Goal: Communication & Community: Participate in discussion

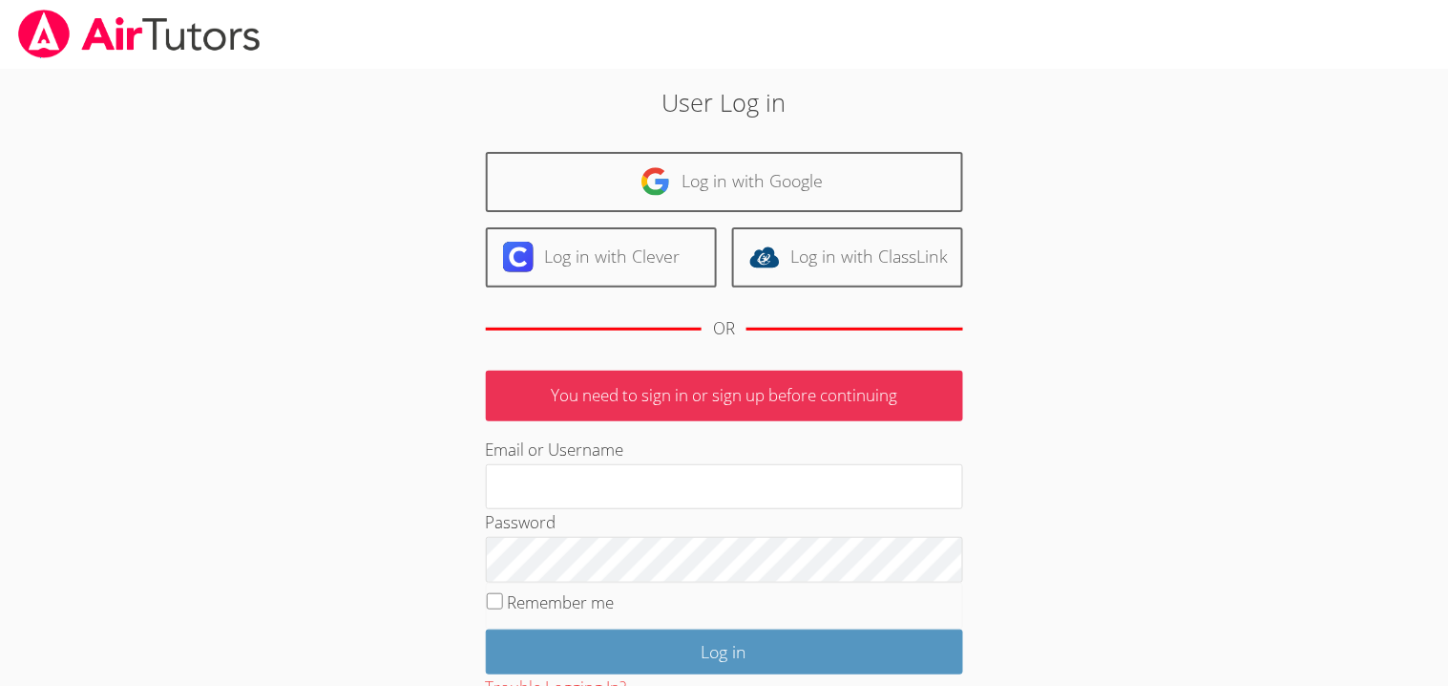
click at [675, 211] on div "Log in with Google Log in with Clever Log in with ClassLink OR" at bounding box center [724, 253] width 477 height 203
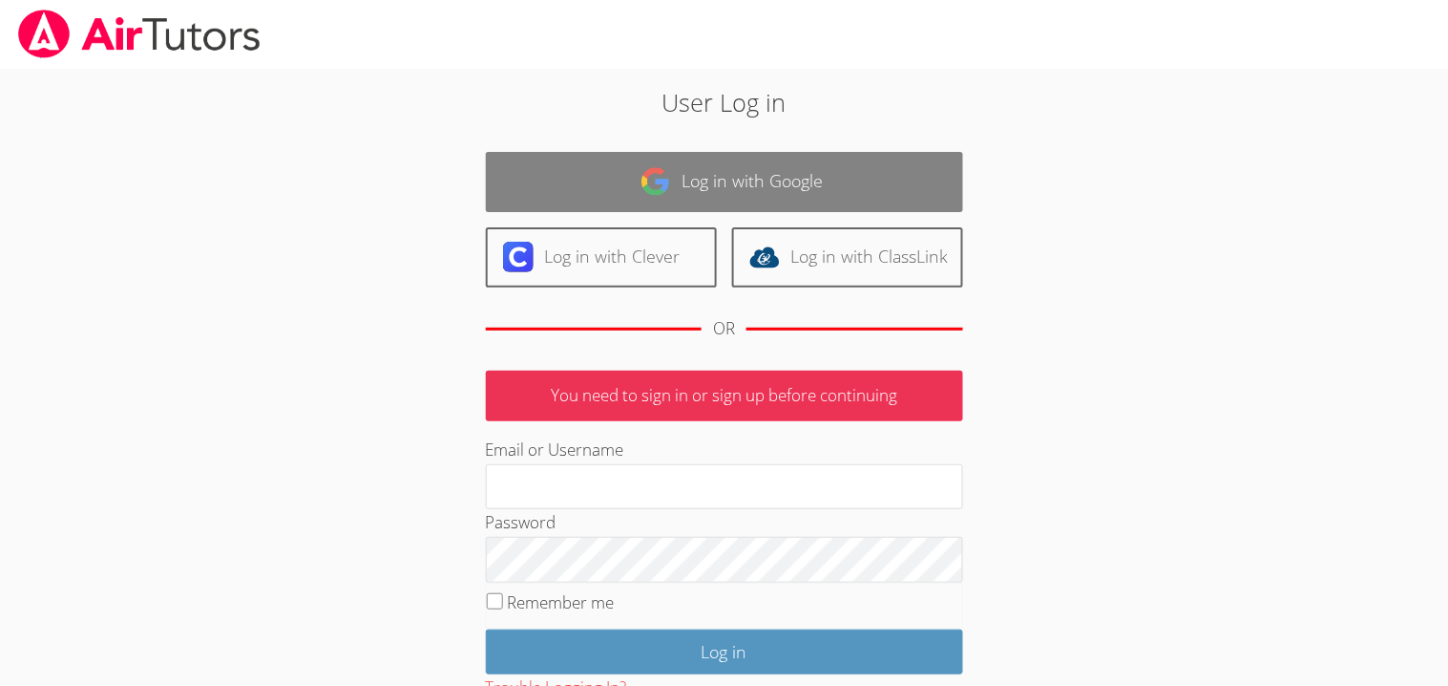
click at [665, 205] on link "Log in with Google" at bounding box center [724, 182] width 477 height 60
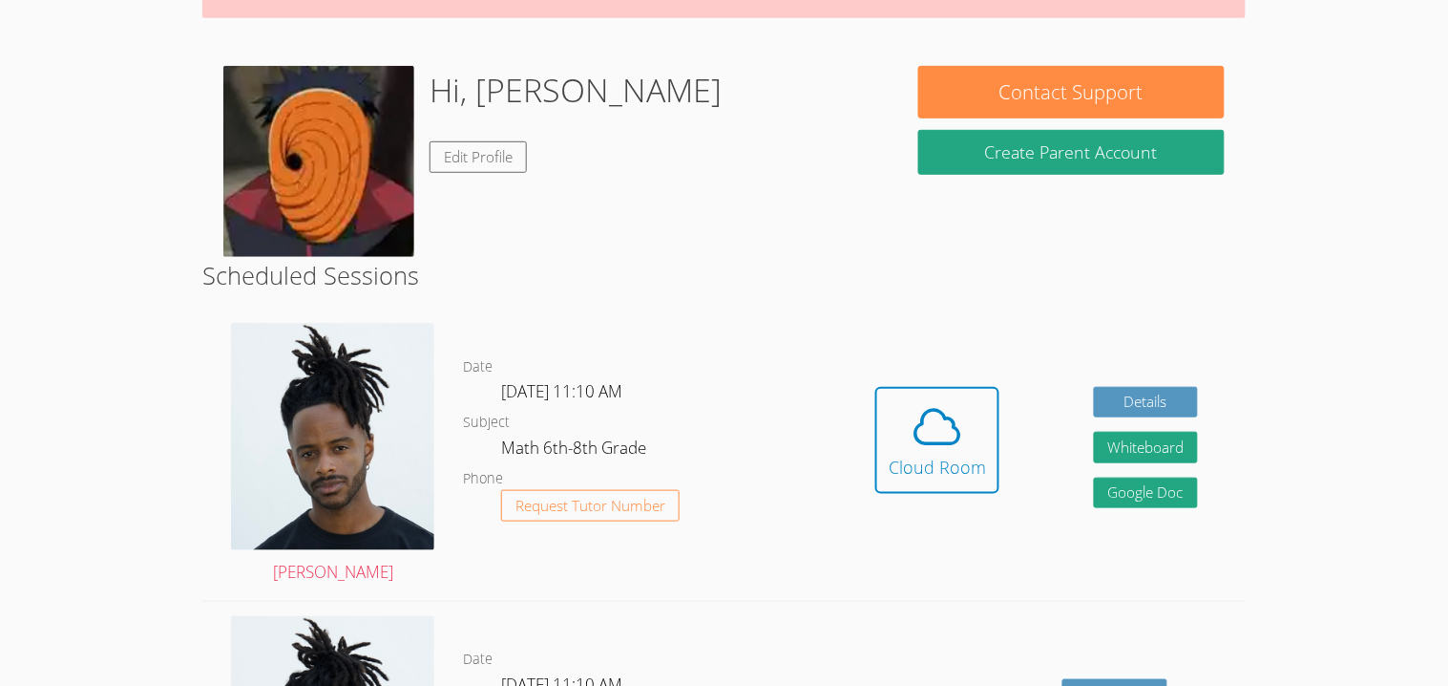
scroll to position [218, 0]
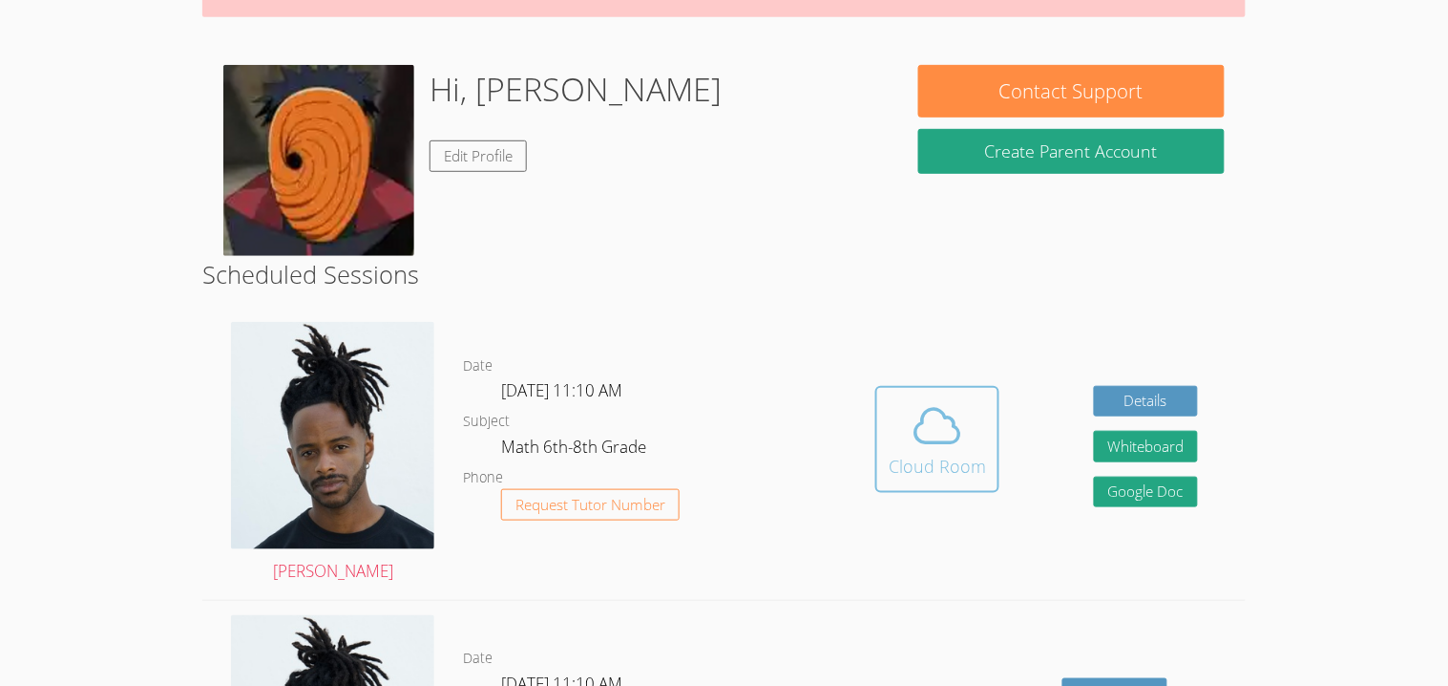
click at [957, 432] on icon at bounding box center [937, 425] width 53 height 53
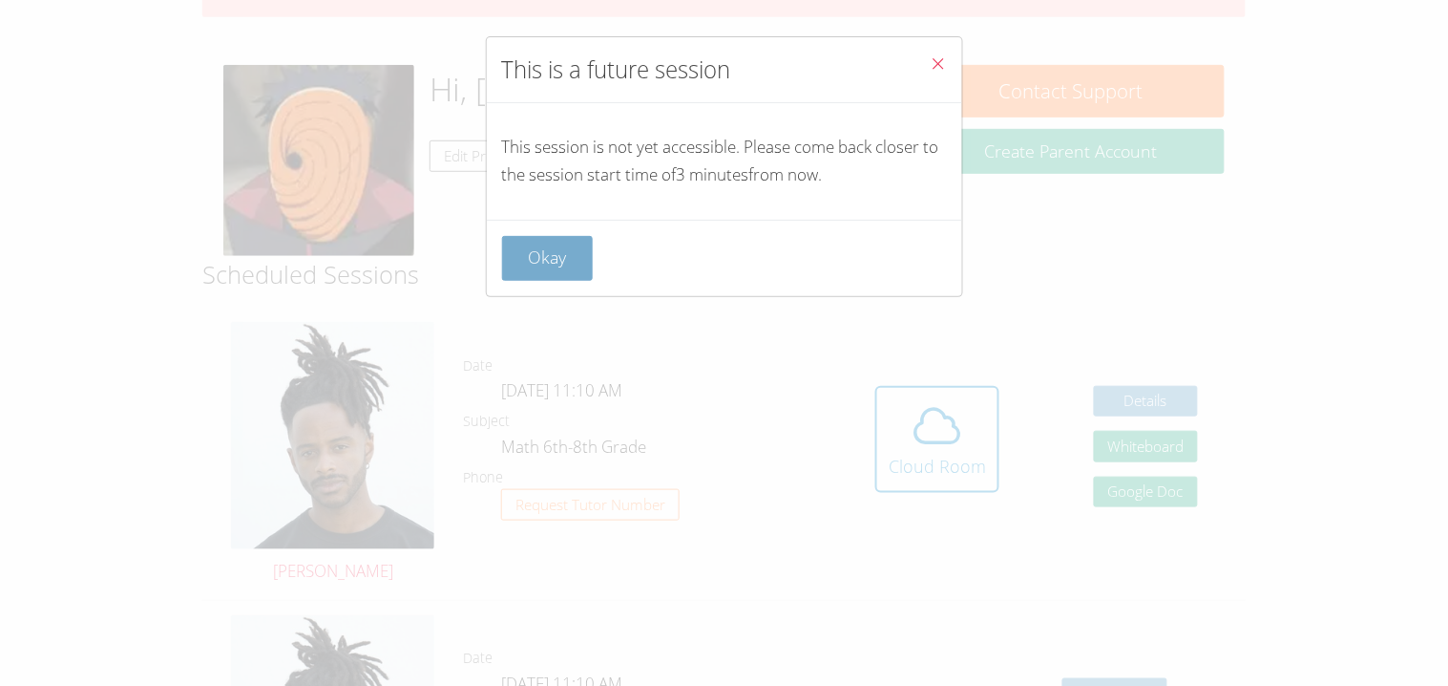
click at [572, 250] on button "Okay" at bounding box center [548, 258] width 92 height 45
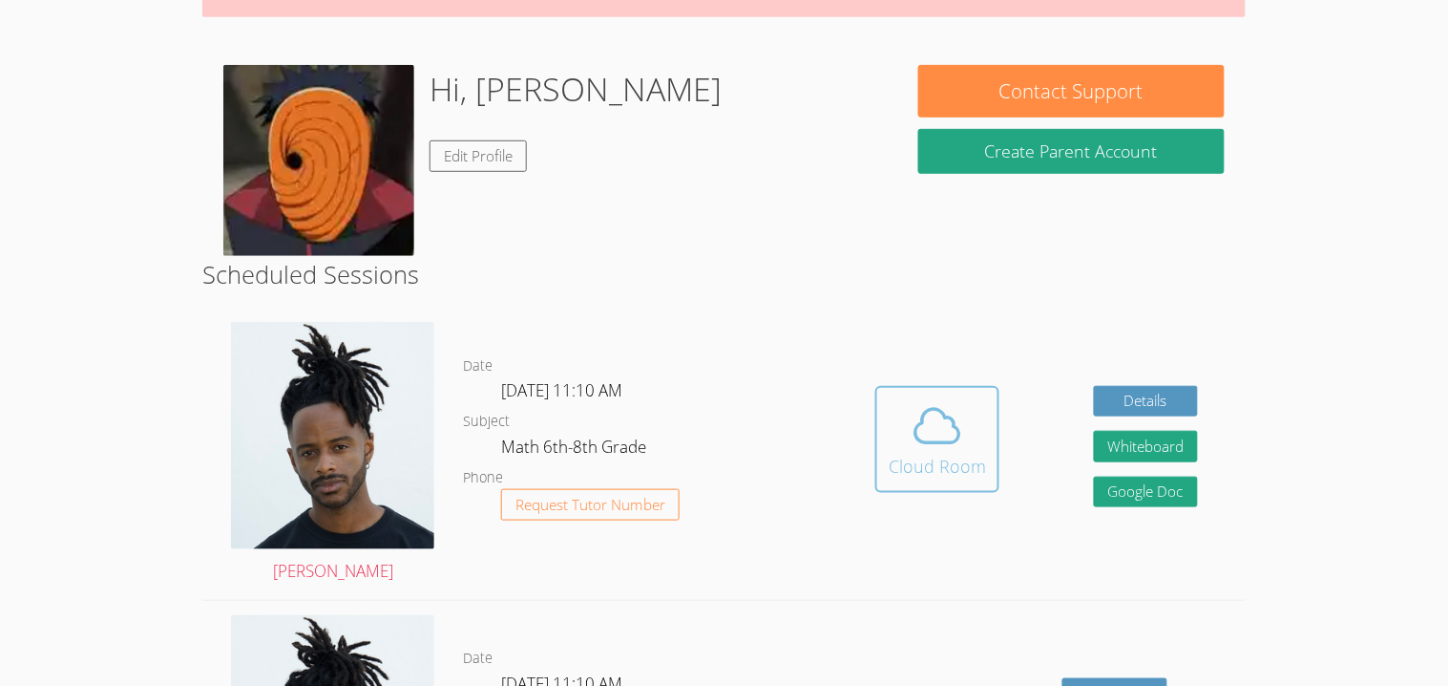
click at [967, 475] on div "Cloud Room" at bounding box center [937, 466] width 97 height 27
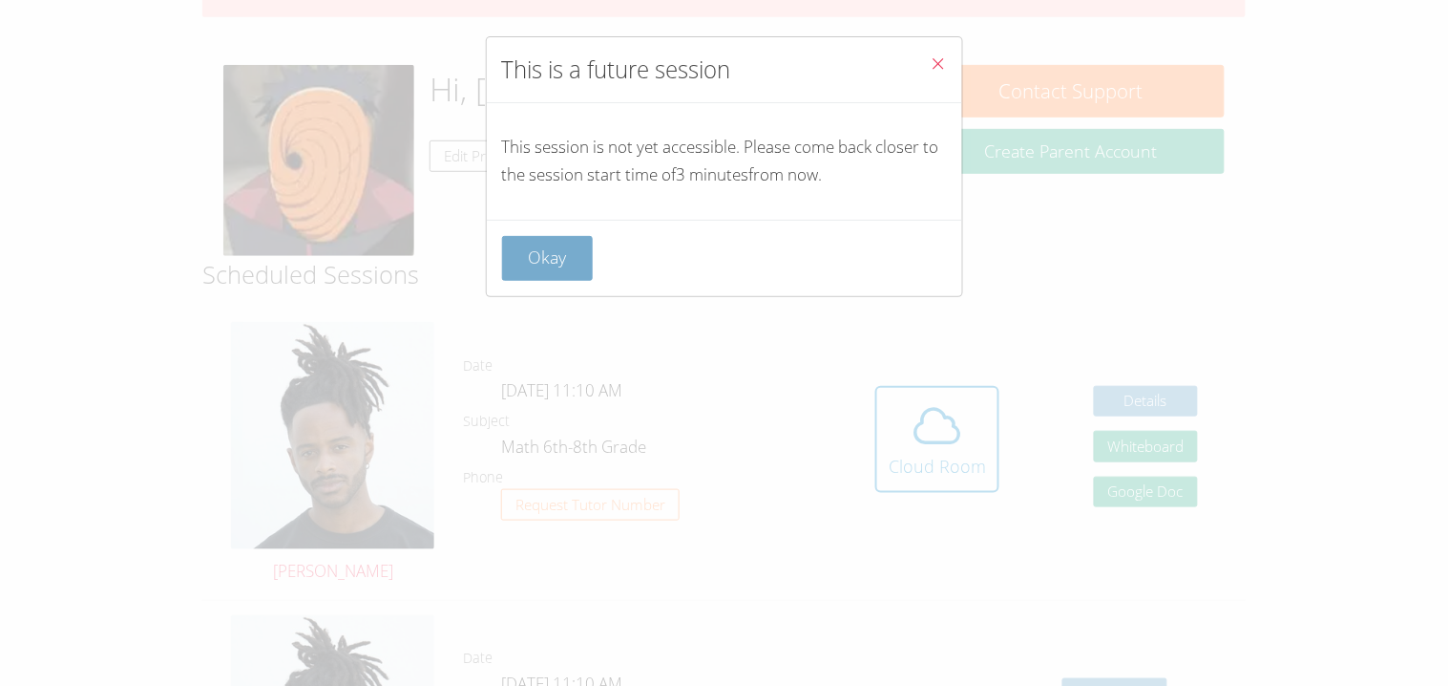
click at [550, 260] on button "Okay" at bounding box center [548, 258] width 92 height 45
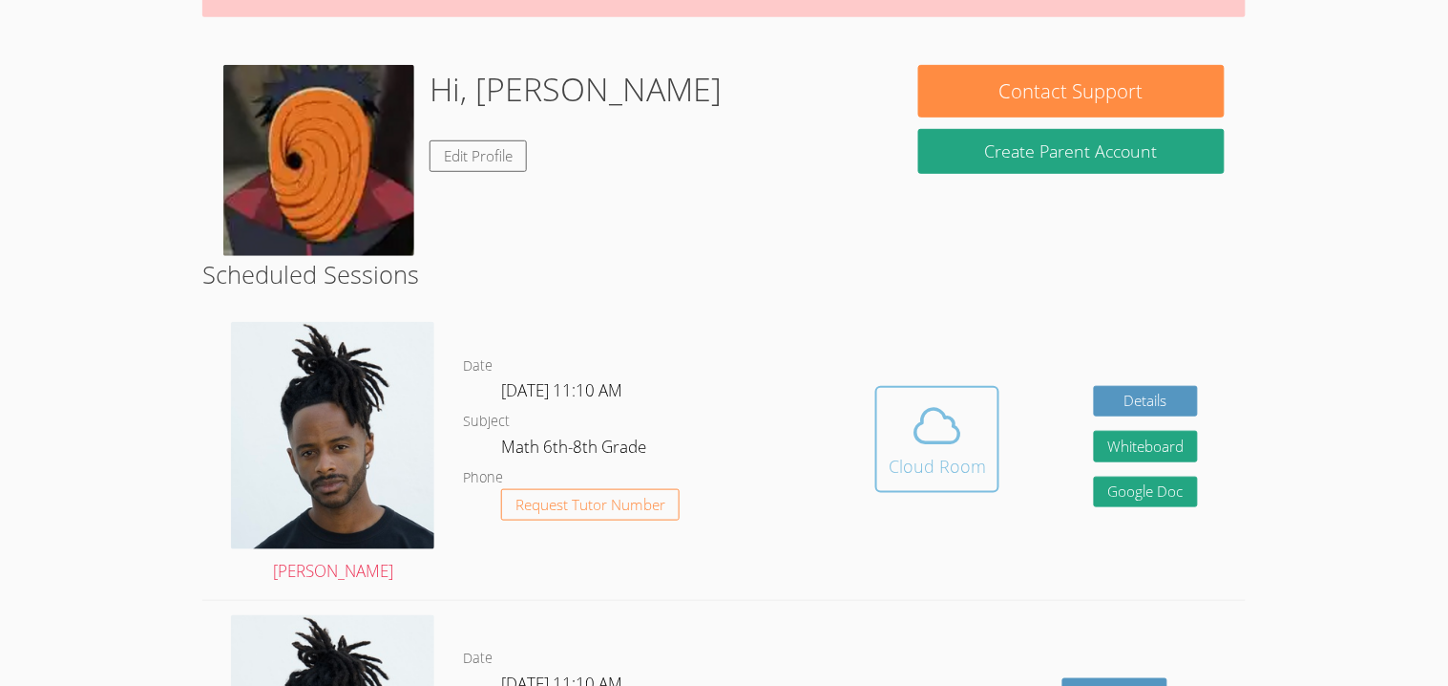
click at [901, 392] on button "Cloud Room" at bounding box center [938, 439] width 124 height 107
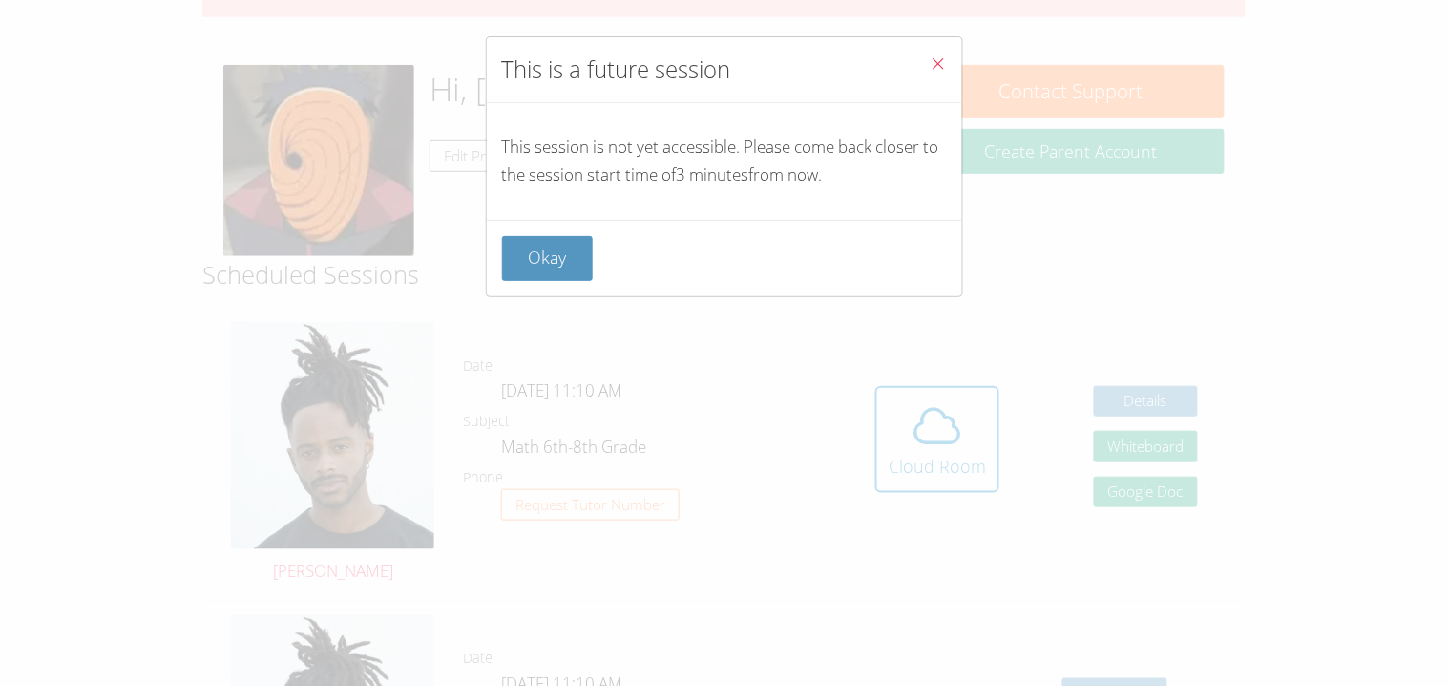
click at [557, 282] on div "Okay" at bounding box center [724, 258] width 475 height 76
click at [554, 263] on button "Okay" at bounding box center [548, 258] width 92 height 45
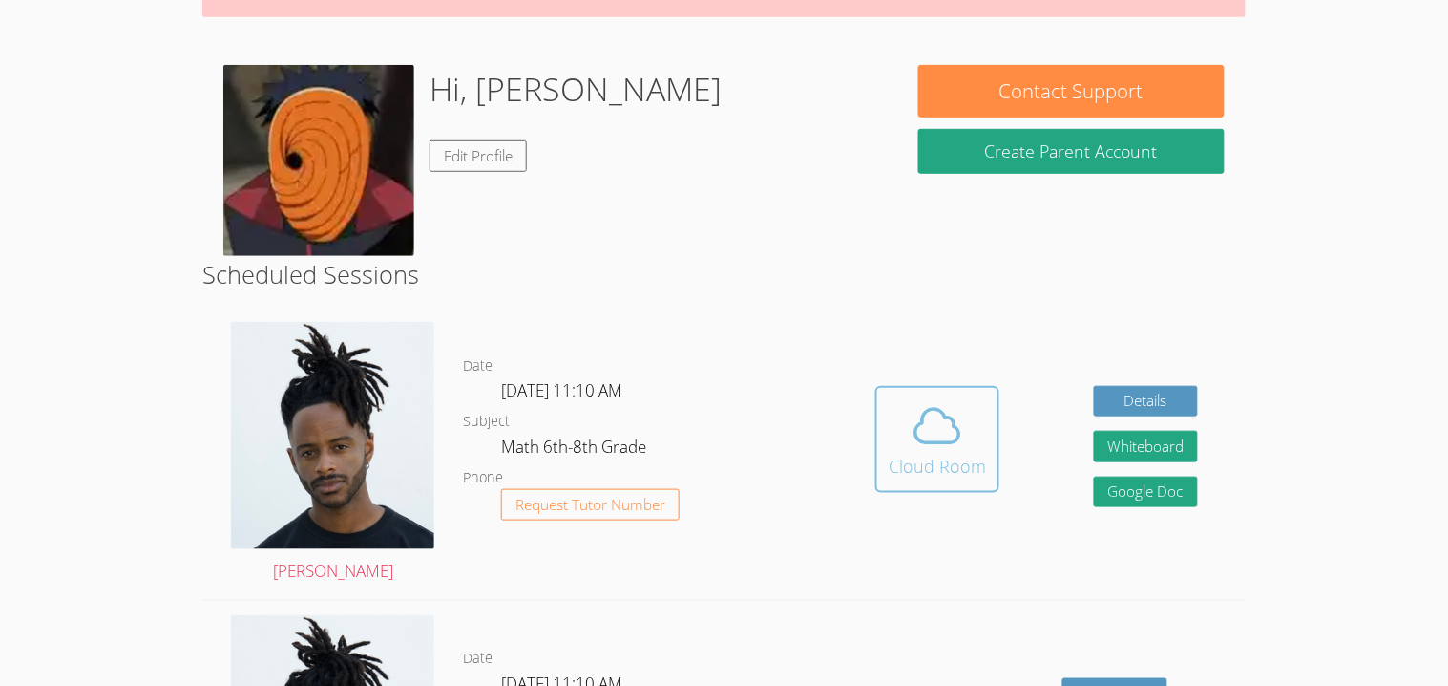
click at [938, 435] on icon at bounding box center [937, 425] width 53 height 53
click at [919, 423] on icon at bounding box center [938, 425] width 44 height 33
click at [921, 438] on icon at bounding box center [938, 425] width 44 height 33
click at [911, 402] on icon at bounding box center [937, 425] width 53 height 53
click at [956, 468] on div "Cloud Room" at bounding box center [937, 466] width 97 height 27
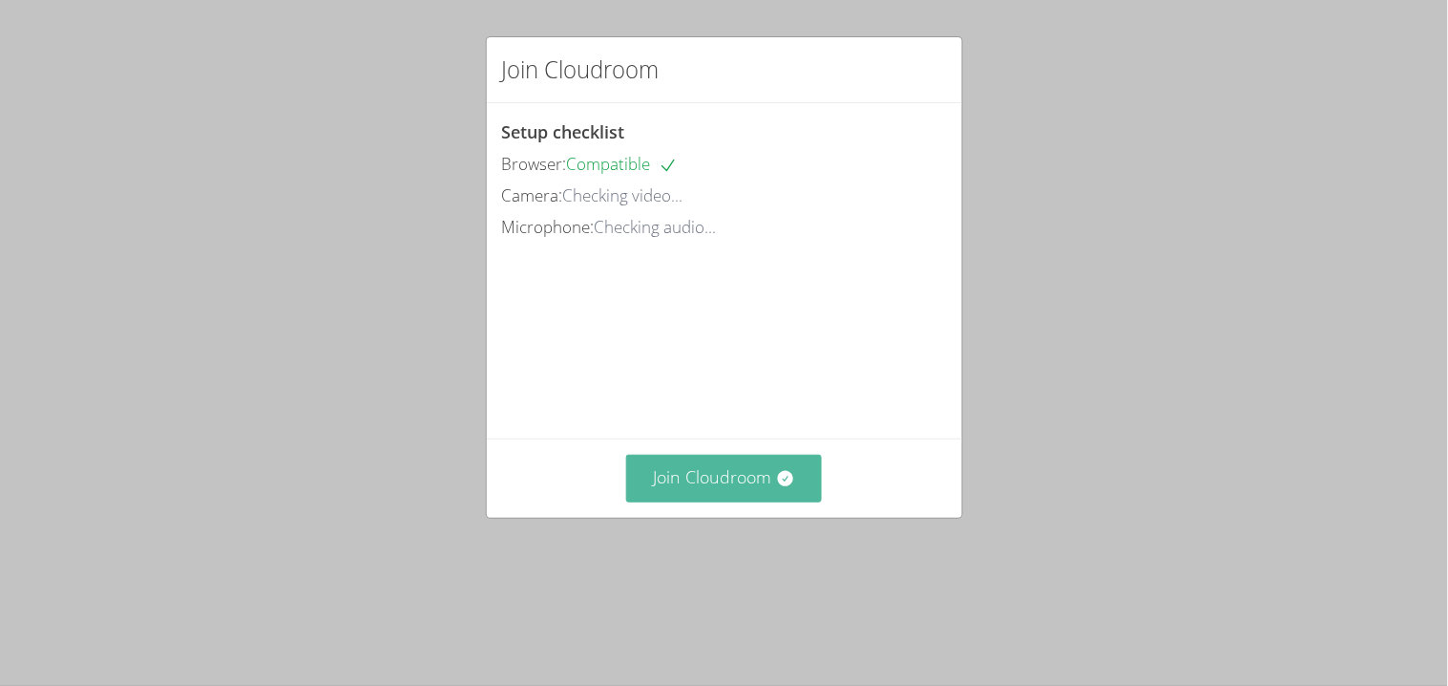
click at [695, 501] on button "Join Cloudroom" at bounding box center [724, 477] width 196 height 47
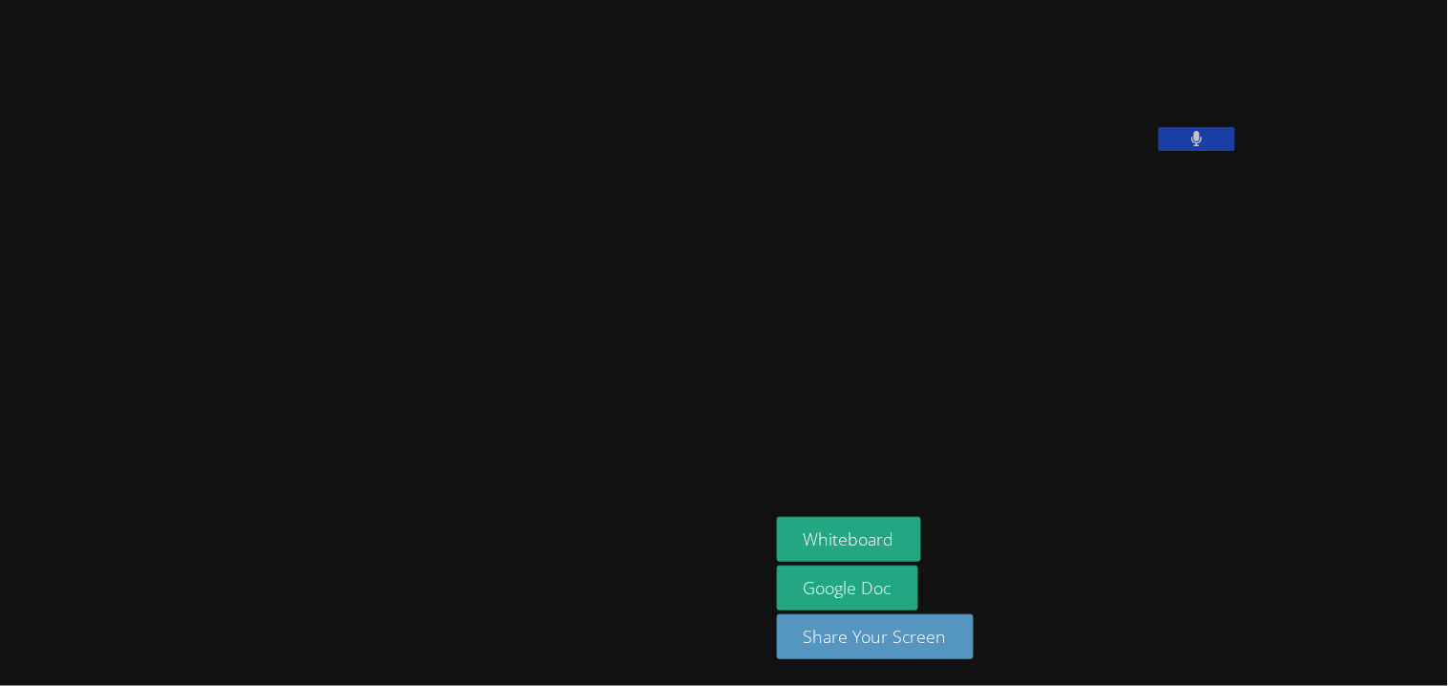
click at [1159, 151] on button at bounding box center [1197, 139] width 76 height 24
click at [1187, 147] on icon at bounding box center [1197, 139] width 20 height 16
click at [1192, 147] on icon at bounding box center [1198, 139] width 12 height 16
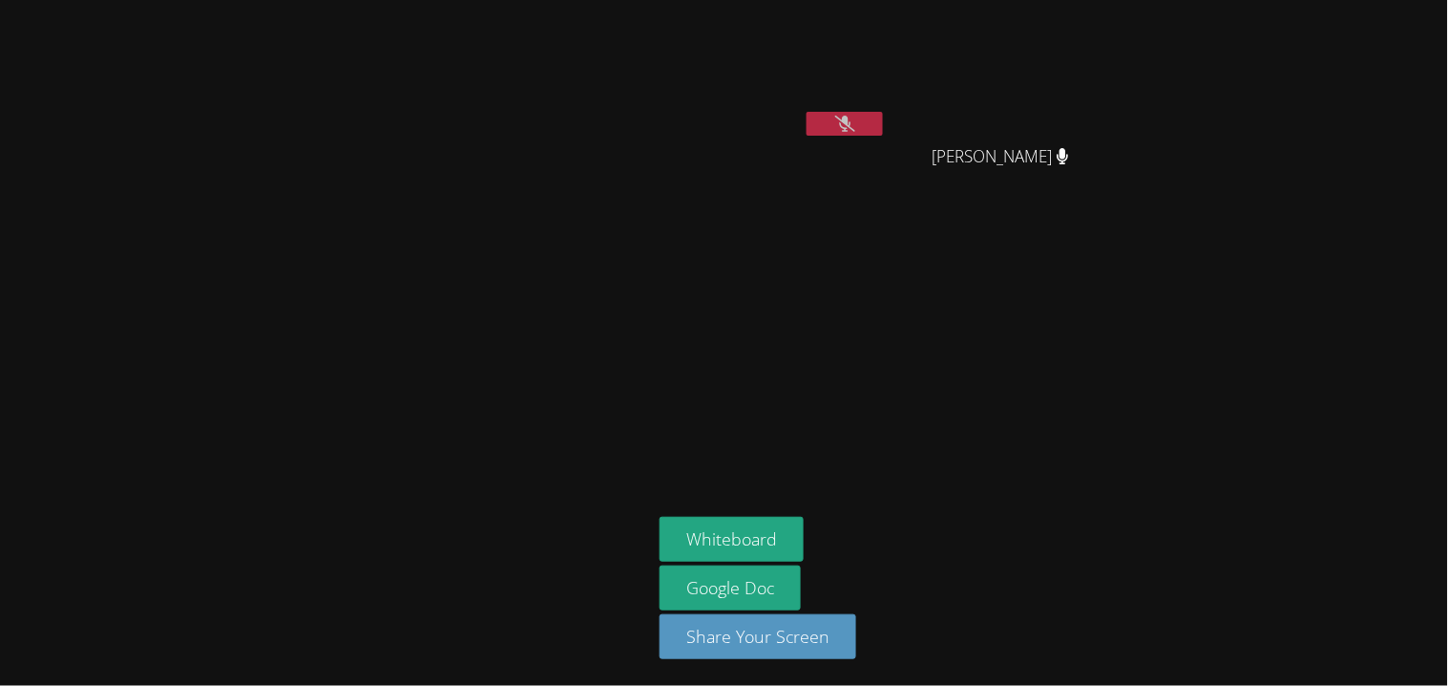
click at [856, 121] on button at bounding box center [845, 124] width 76 height 24
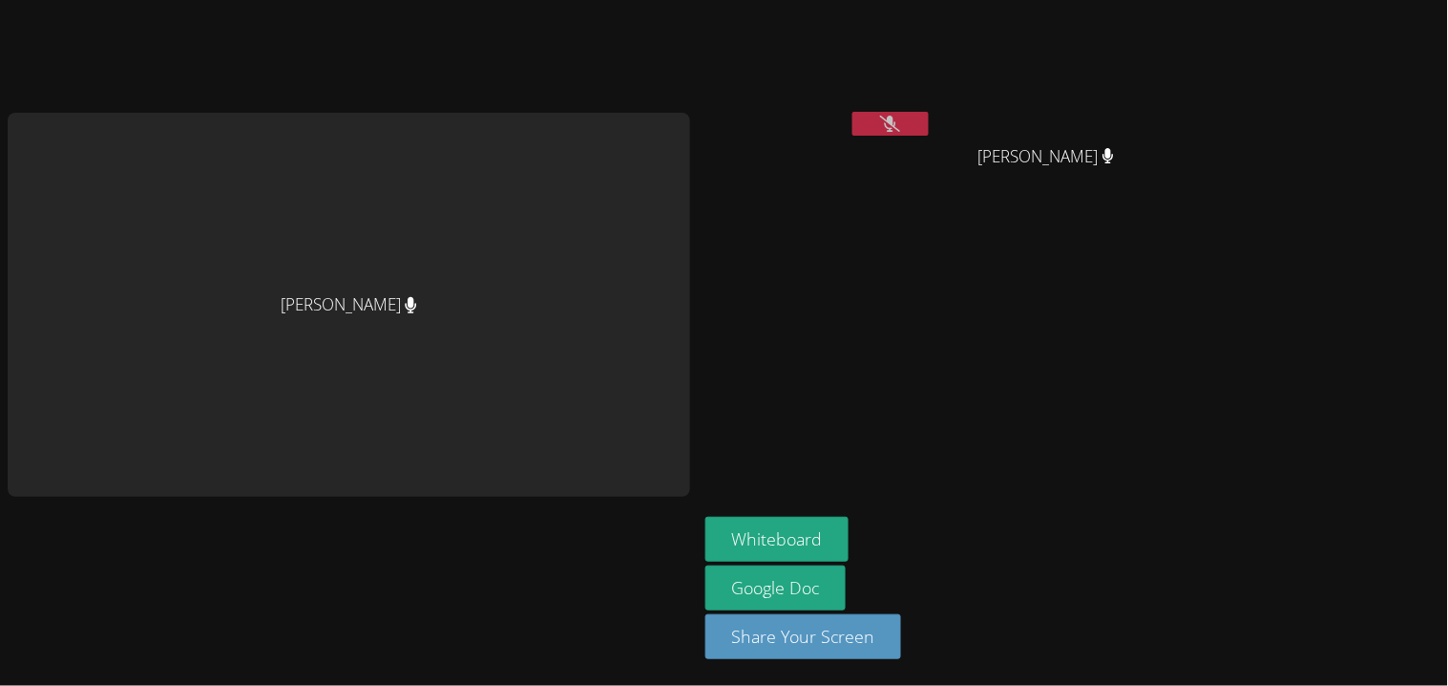
click at [856, 121] on video at bounding box center [819, 72] width 227 height 128
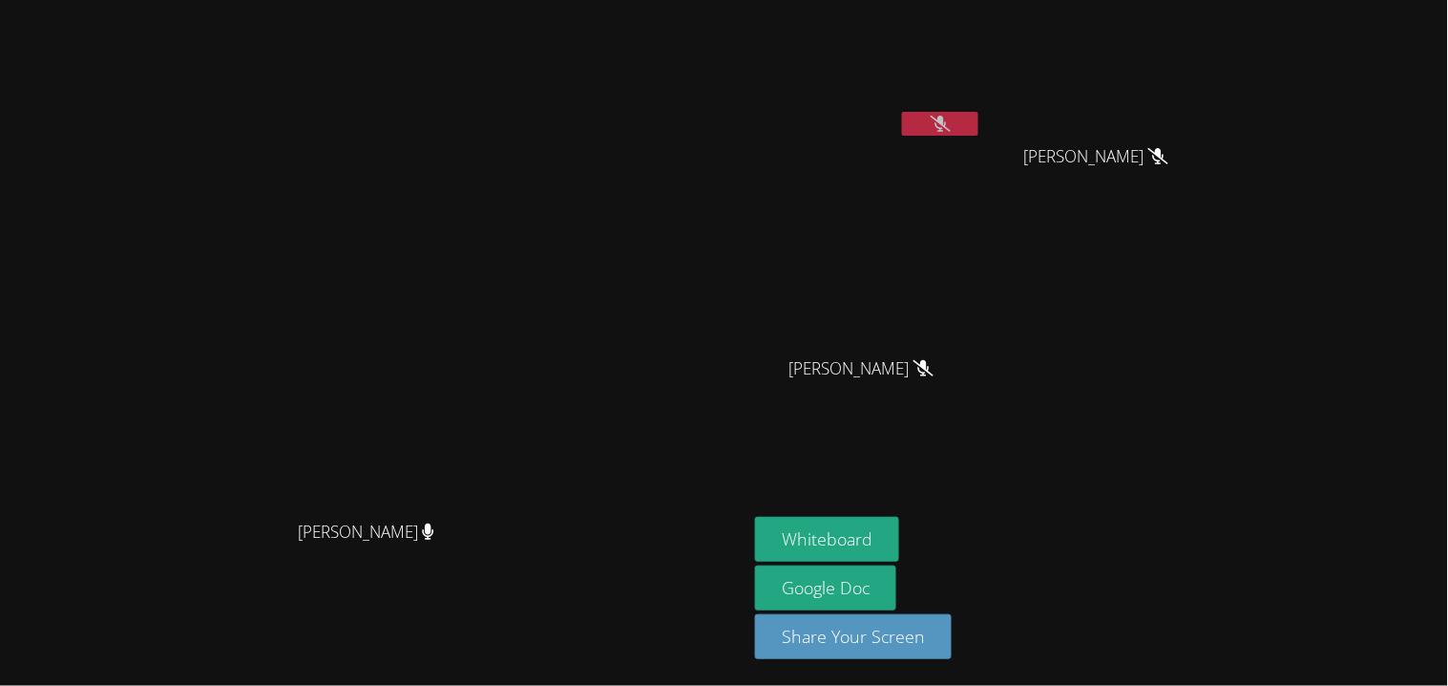
click at [951, 124] on icon at bounding box center [941, 124] width 20 height 16
click at [946, 124] on icon at bounding box center [940, 124] width 11 height 16
click at [951, 117] on icon at bounding box center [941, 124] width 20 height 16
click at [979, 117] on button at bounding box center [940, 124] width 76 height 24
click at [899, 540] on button "Whiteboard" at bounding box center [827, 539] width 144 height 45
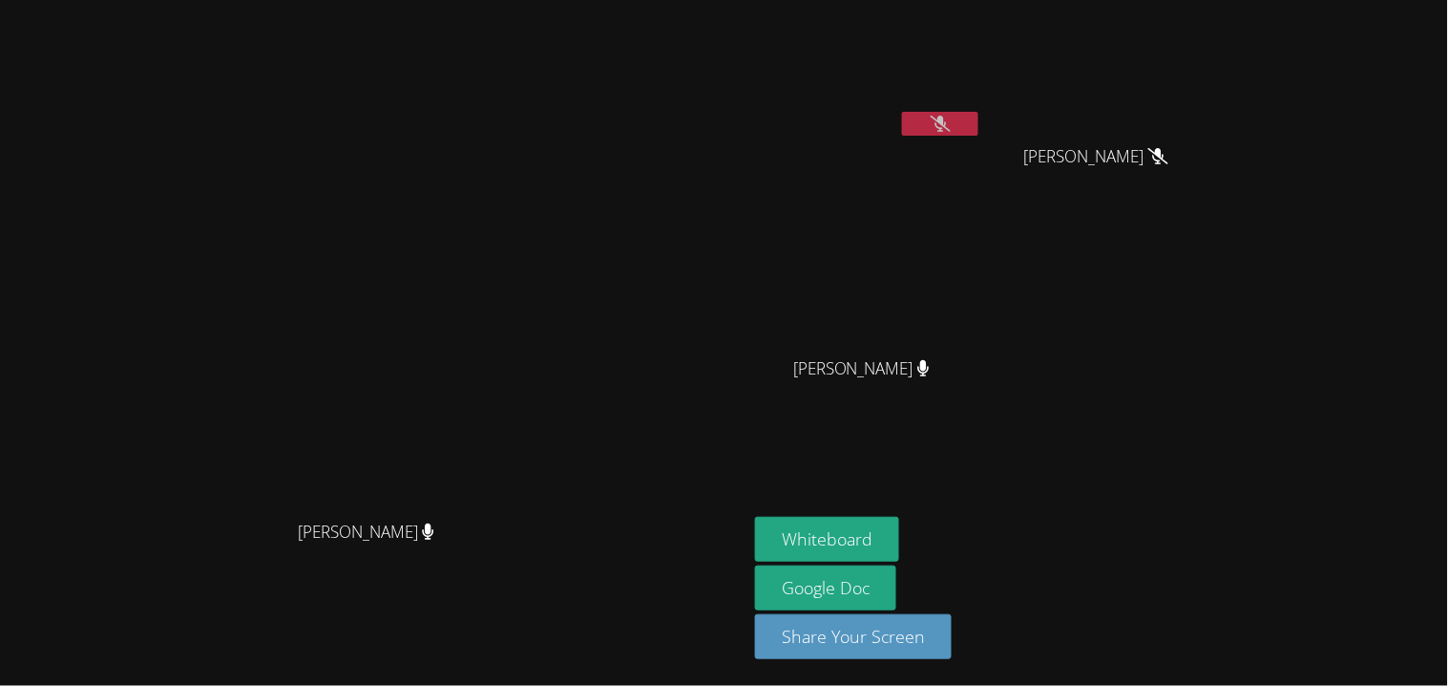
click at [979, 116] on button at bounding box center [940, 124] width 76 height 24
click at [979, 126] on button at bounding box center [940, 124] width 76 height 24
click at [979, 117] on button at bounding box center [940, 124] width 76 height 24
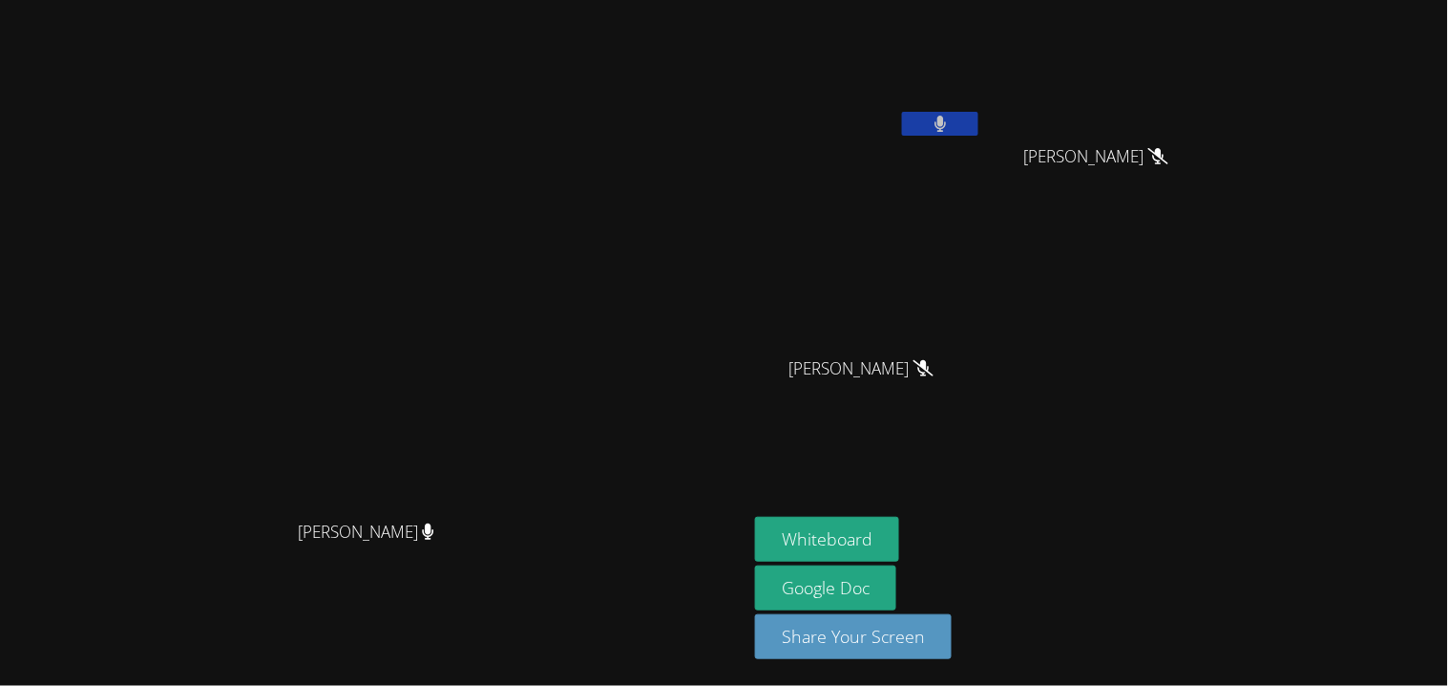
click at [947, 116] on icon at bounding box center [941, 124] width 12 height 16
click at [946, 116] on icon at bounding box center [940, 124] width 11 height 16
click at [951, 116] on icon at bounding box center [941, 124] width 20 height 16
click at [979, 126] on button at bounding box center [940, 124] width 76 height 24
click at [902, 112] on button at bounding box center [940, 124] width 76 height 24
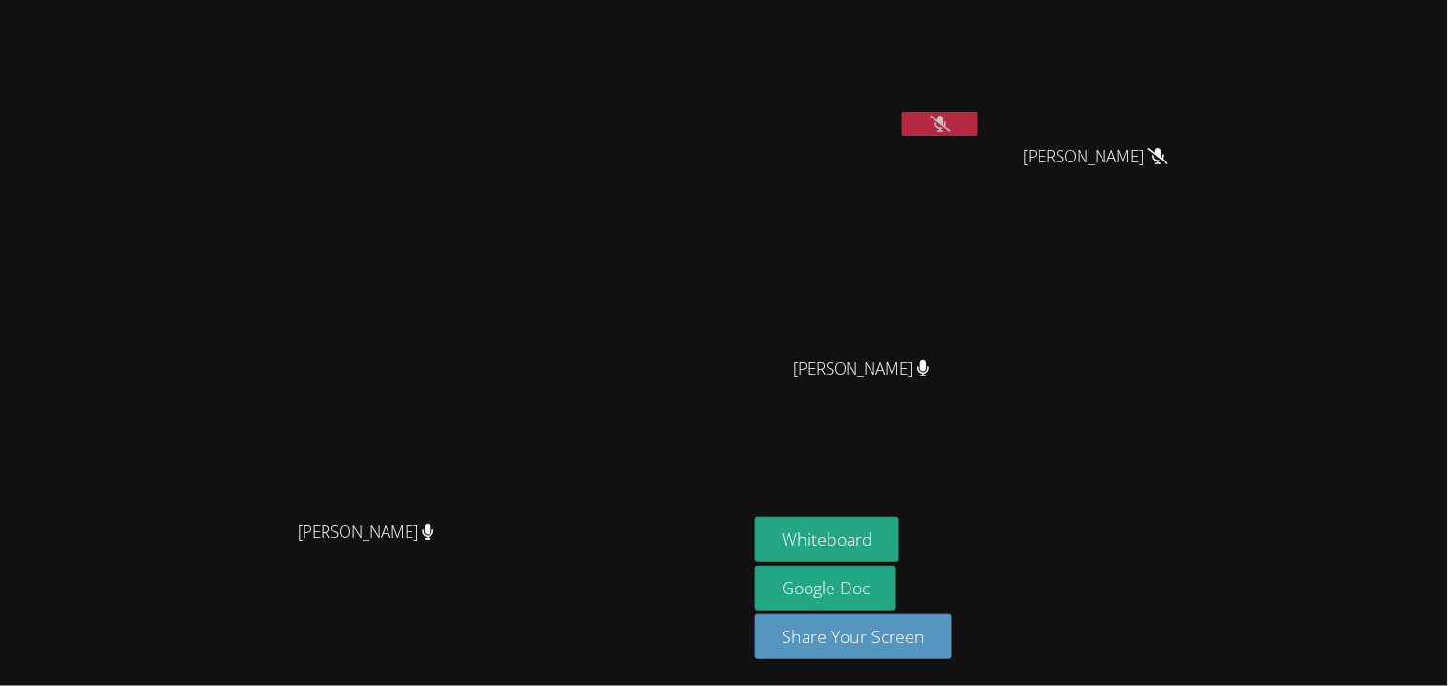
click at [951, 124] on icon at bounding box center [941, 124] width 20 height 16
click at [951, 126] on icon at bounding box center [941, 124] width 20 height 16
click at [951, 128] on icon at bounding box center [941, 124] width 20 height 16
click at [951, 116] on icon at bounding box center [941, 124] width 20 height 16
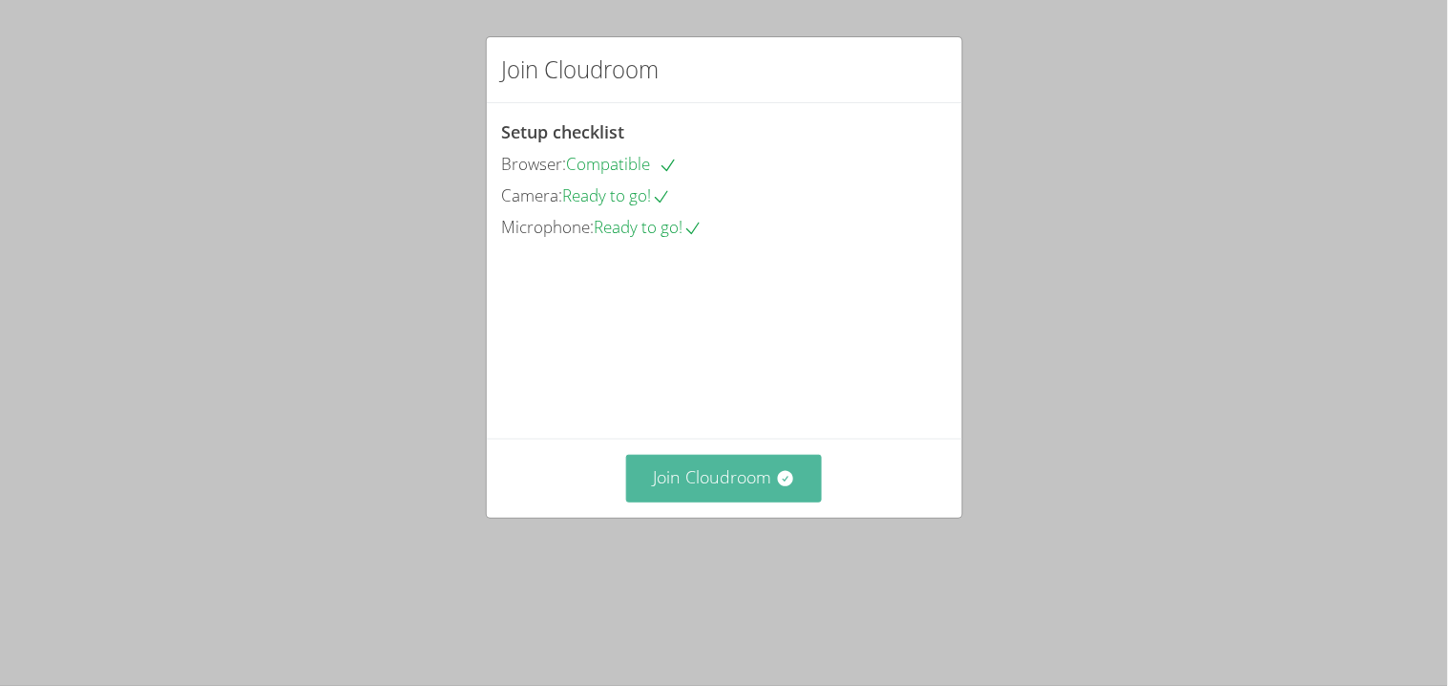
click at [689, 501] on button "Join Cloudroom" at bounding box center [724, 477] width 196 height 47
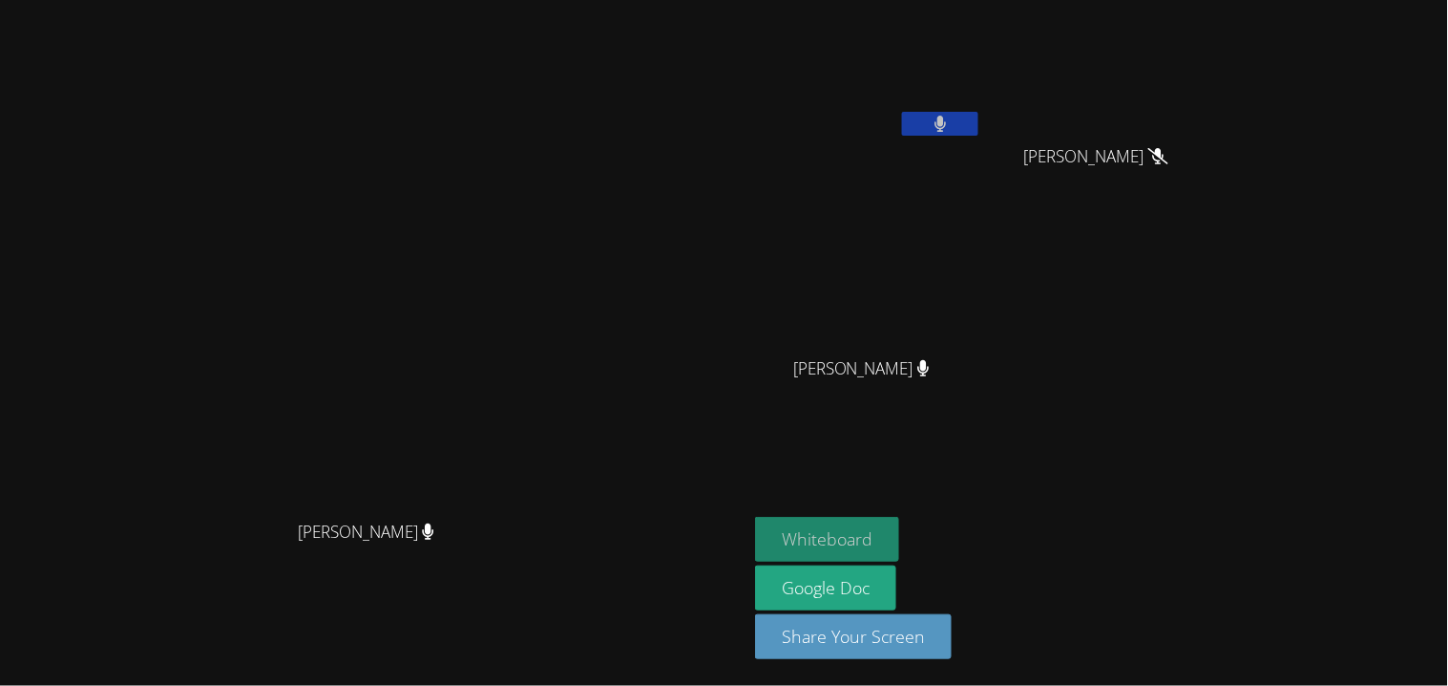
click at [899, 538] on button "Whiteboard" at bounding box center [827, 539] width 144 height 45
click at [979, 133] on button at bounding box center [940, 124] width 76 height 24
click at [946, 119] on icon at bounding box center [940, 124] width 11 height 16
click at [951, 123] on icon at bounding box center [941, 124] width 20 height 16
click at [946, 123] on icon at bounding box center [940, 124] width 11 height 16
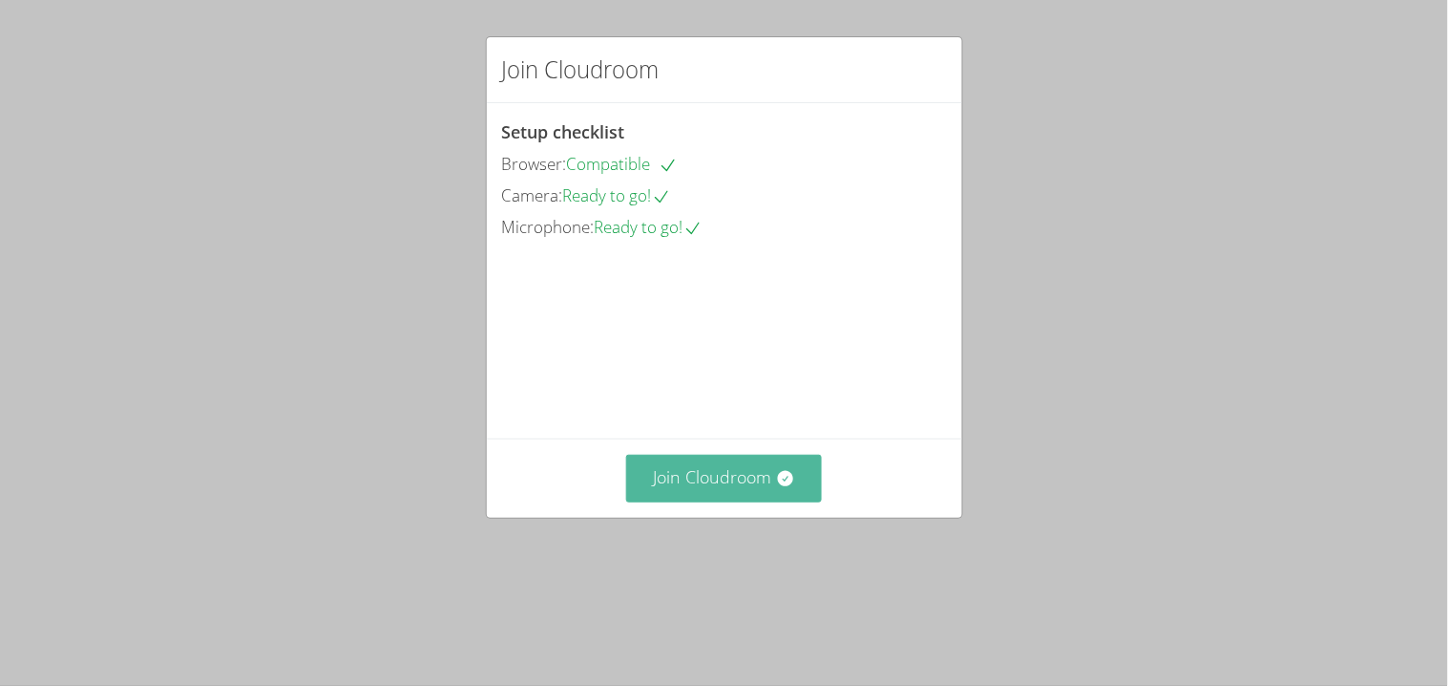
click at [686, 501] on button "Join Cloudroom" at bounding box center [724, 477] width 196 height 47
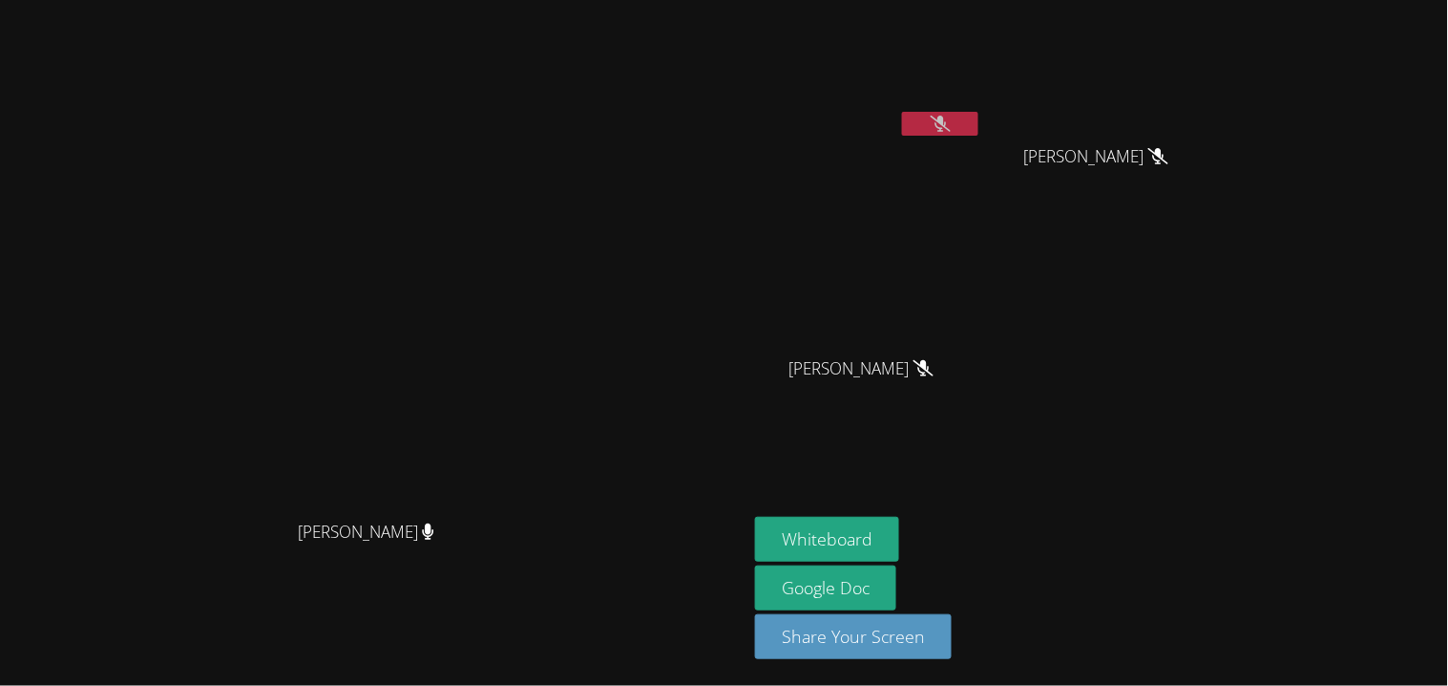
click at [1031, 0] on aside "Josue Aviles Ezequiel Zacarias Lopez Ezequiel Zacarias Lopez Jeremy Lamb Jeremy…" at bounding box center [986, 343] width 477 height 686
click at [979, 119] on button at bounding box center [940, 124] width 76 height 24
click at [979, 123] on button at bounding box center [940, 124] width 76 height 24
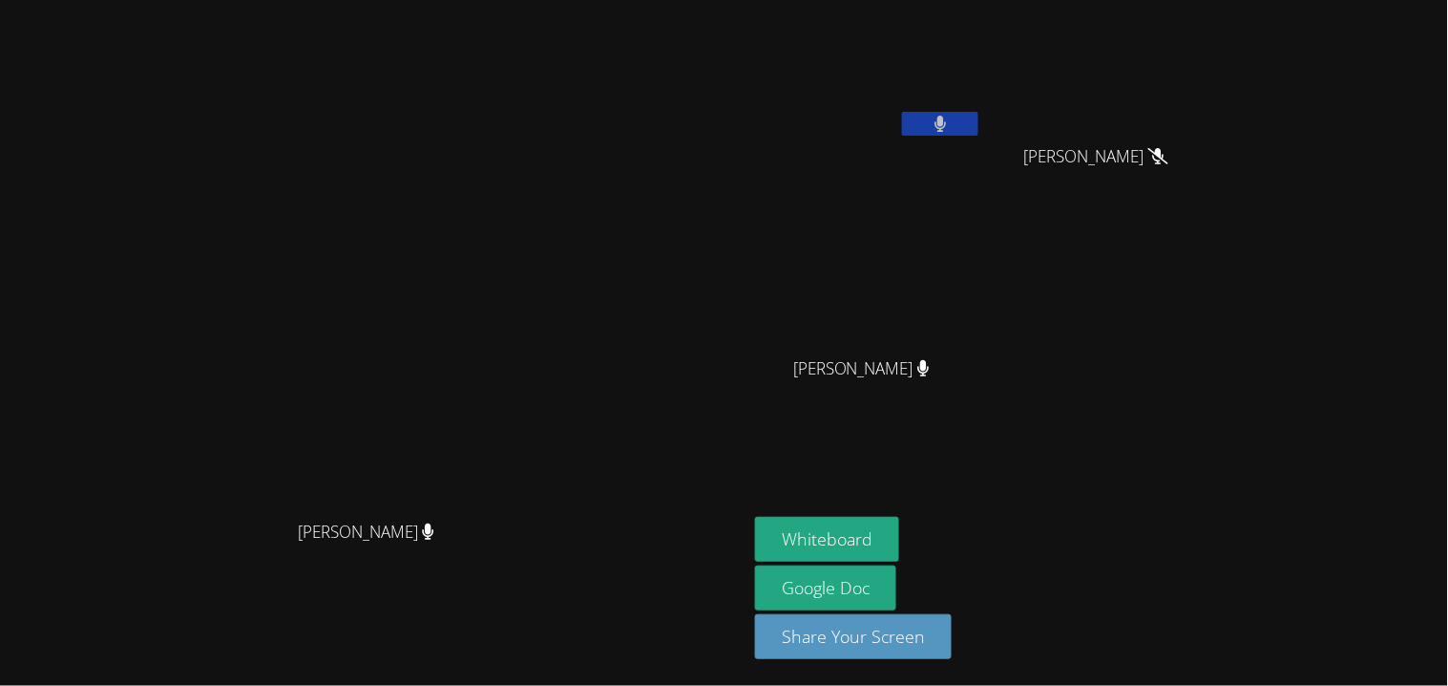
click at [979, 123] on button at bounding box center [940, 124] width 76 height 24
click at [979, 126] on button at bounding box center [940, 124] width 76 height 24
click at [979, 127] on button at bounding box center [940, 124] width 76 height 24
click at [979, 116] on button at bounding box center [940, 124] width 76 height 24
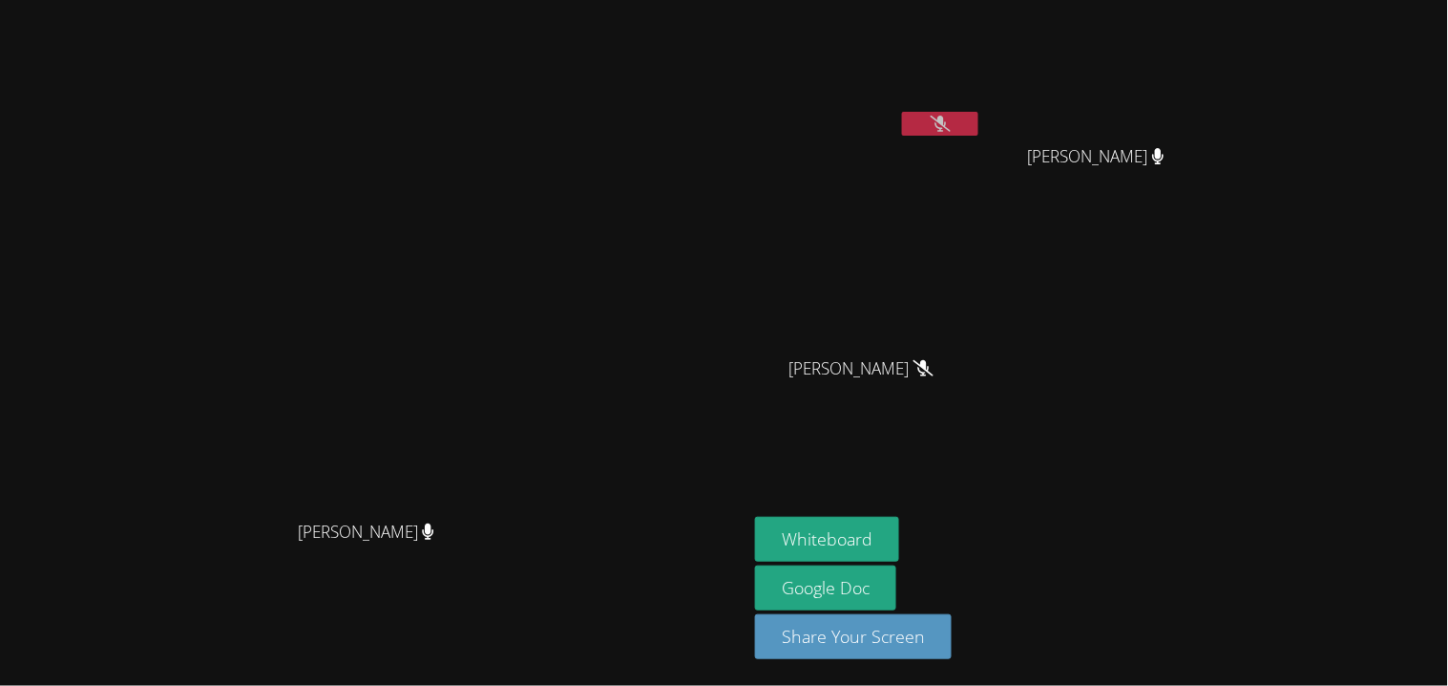
click at [979, 116] on button at bounding box center [940, 124] width 76 height 24
click at [947, 116] on icon at bounding box center [941, 124] width 12 height 16
click at [979, 120] on button at bounding box center [940, 124] width 76 height 24
click at [979, 118] on button at bounding box center [940, 124] width 76 height 24
click at [951, 116] on icon at bounding box center [941, 124] width 20 height 16
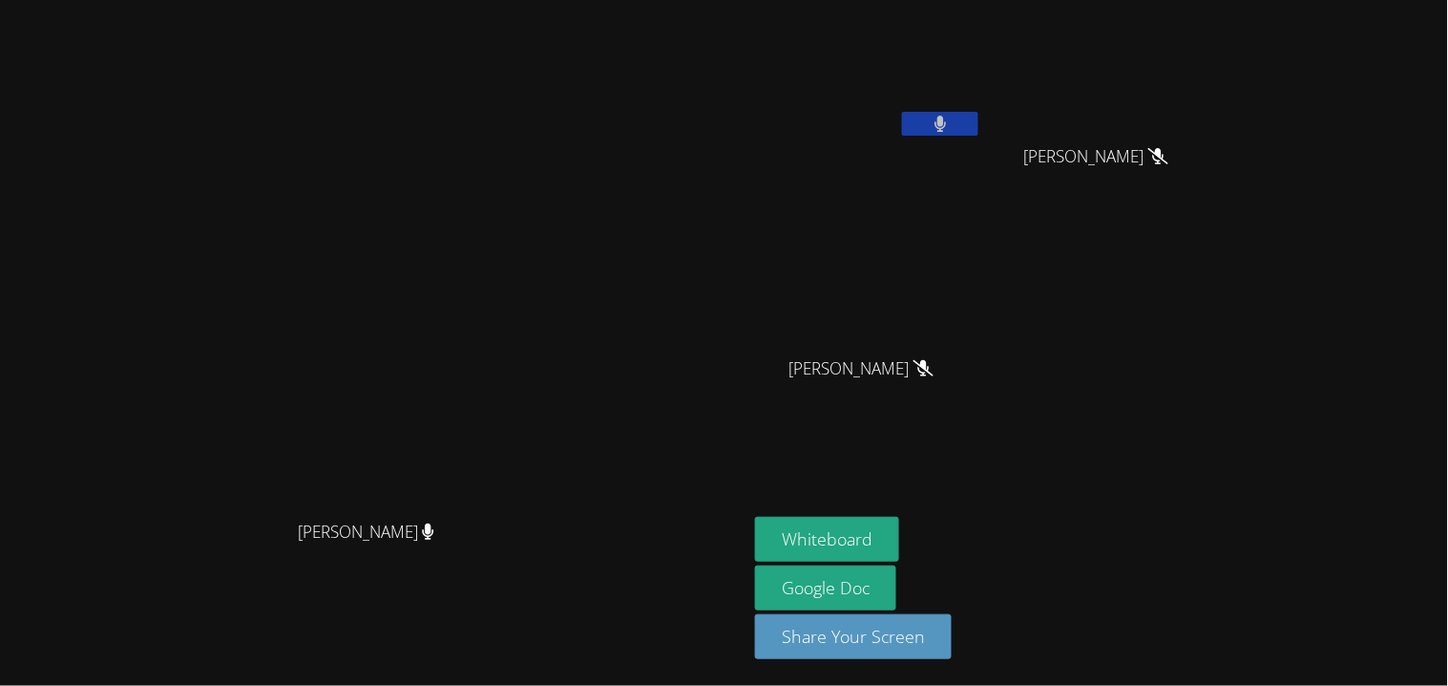
click at [979, 125] on button at bounding box center [940, 124] width 76 height 24
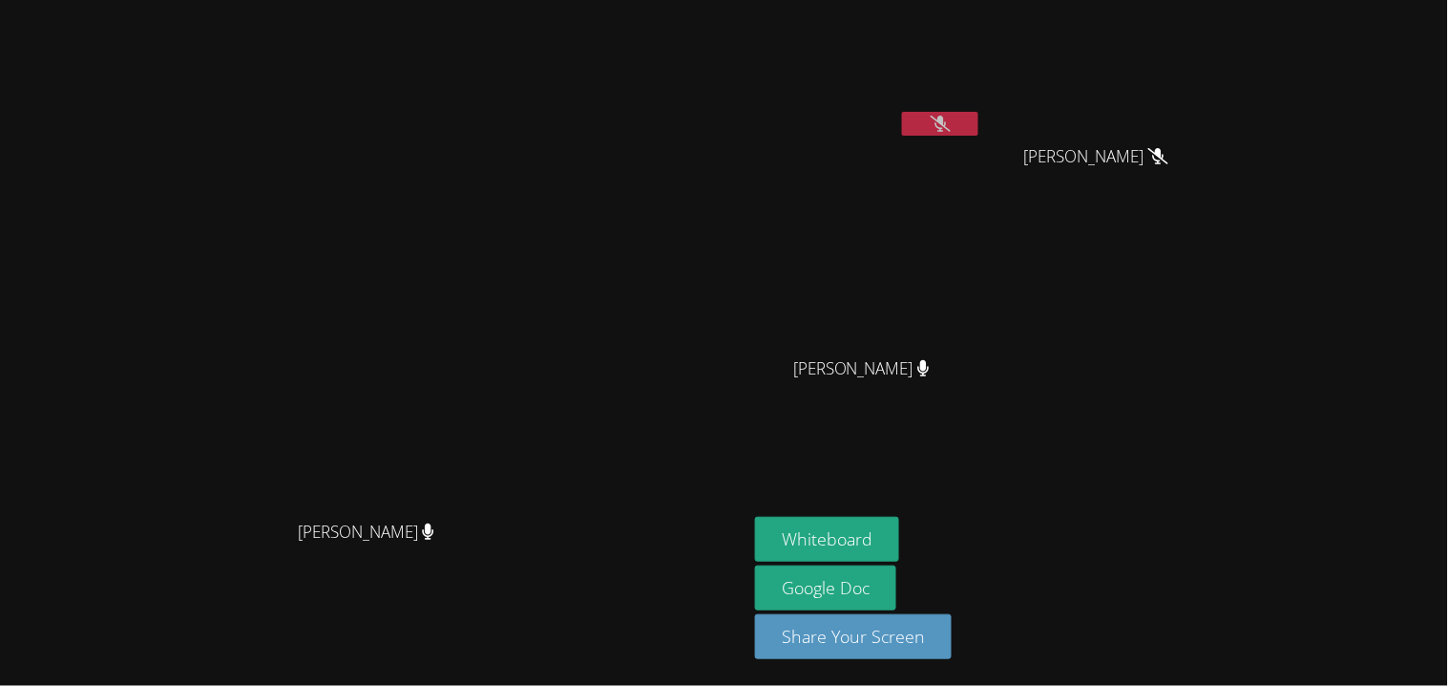
click at [979, 118] on button at bounding box center [940, 124] width 76 height 24
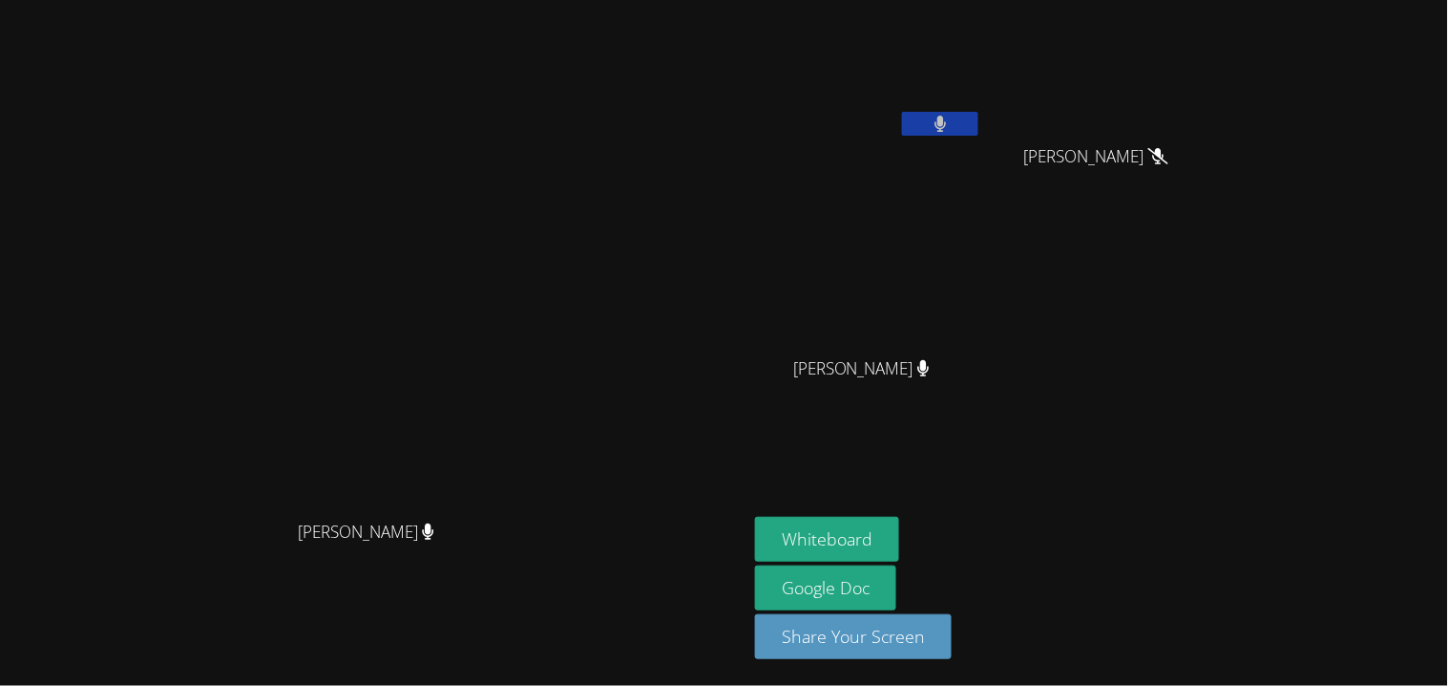
click at [979, 118] on button at bounding box center [940, 124] width 76 height 24
click at [951, 126] on icon at bounding box center [941, 124] width 20 height 16
click at [979, 123] on button at bounding box center [940, 124] width 76 height 24
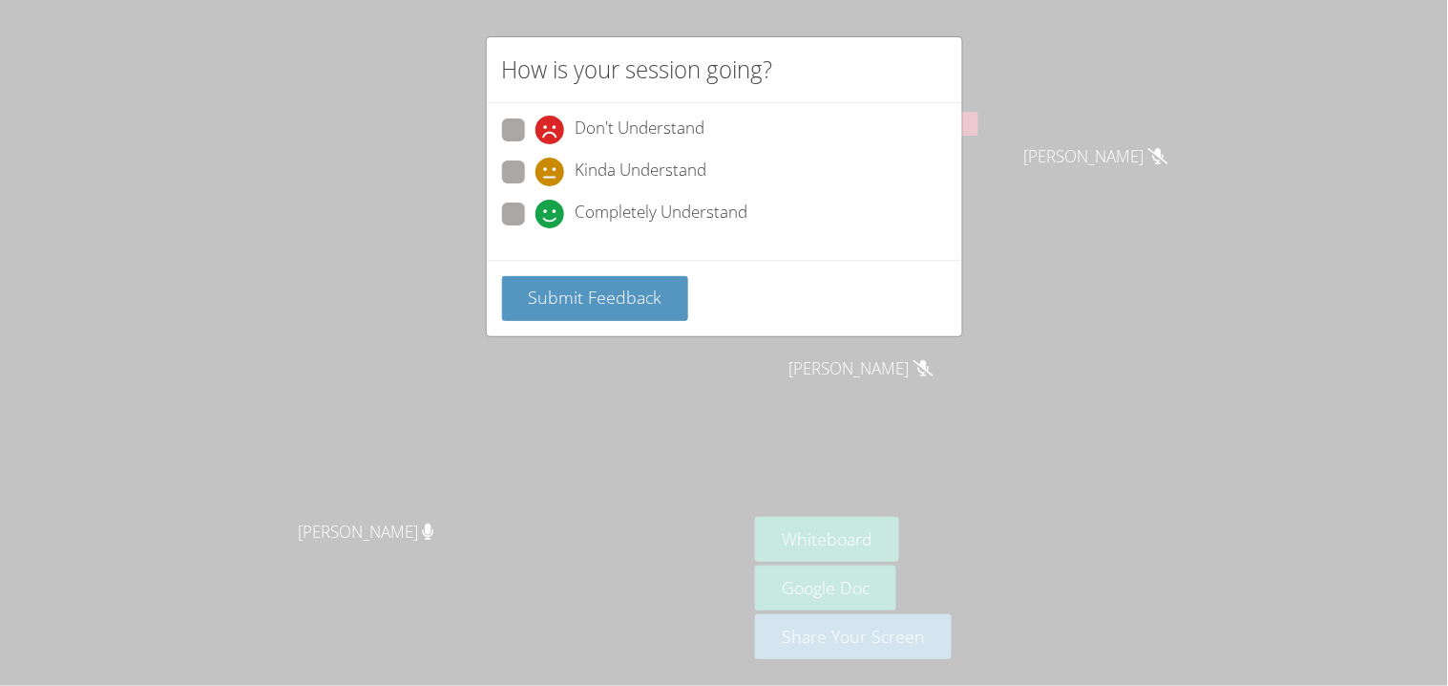
click at [536, 186] on span at bounding box center [536, 186] width 0 height 0
click at [536, 170] on input "Kinda Understand" at bounding box center [544, 168] width 16 height 16
radio input "true"
click at [599, 285] on span "Submit Feedback" at bounding box center [595, 296] width 134 height 23
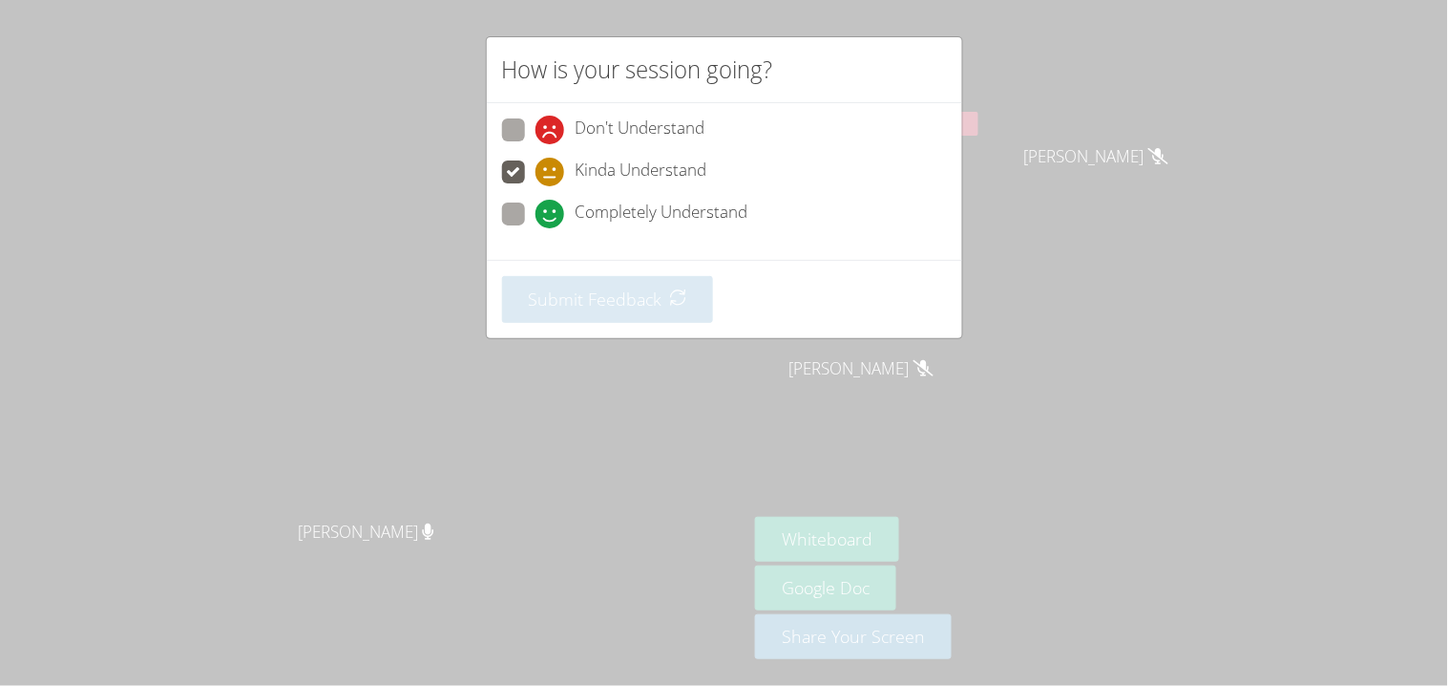
click at [536, 186] on span at bounding box center [536, 186] width 0 height 0
click at [536, 173] on input "Kinda Understand" at bounding box center [544, 168] width 16 height 16
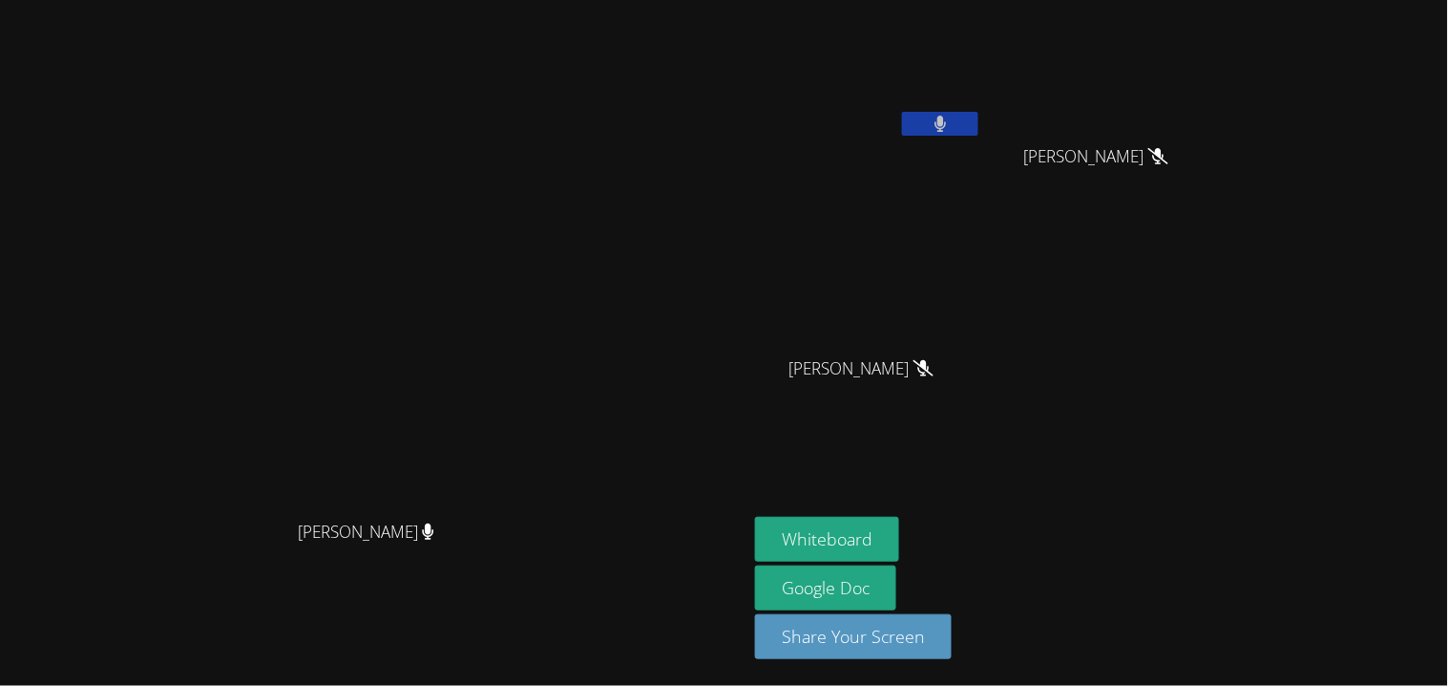
click at [946, 121] on icon at bounding box center [940, 124] width 11 height 16
click at [946, 120] on icon at bounding box center [940, 124] width 11 height 16
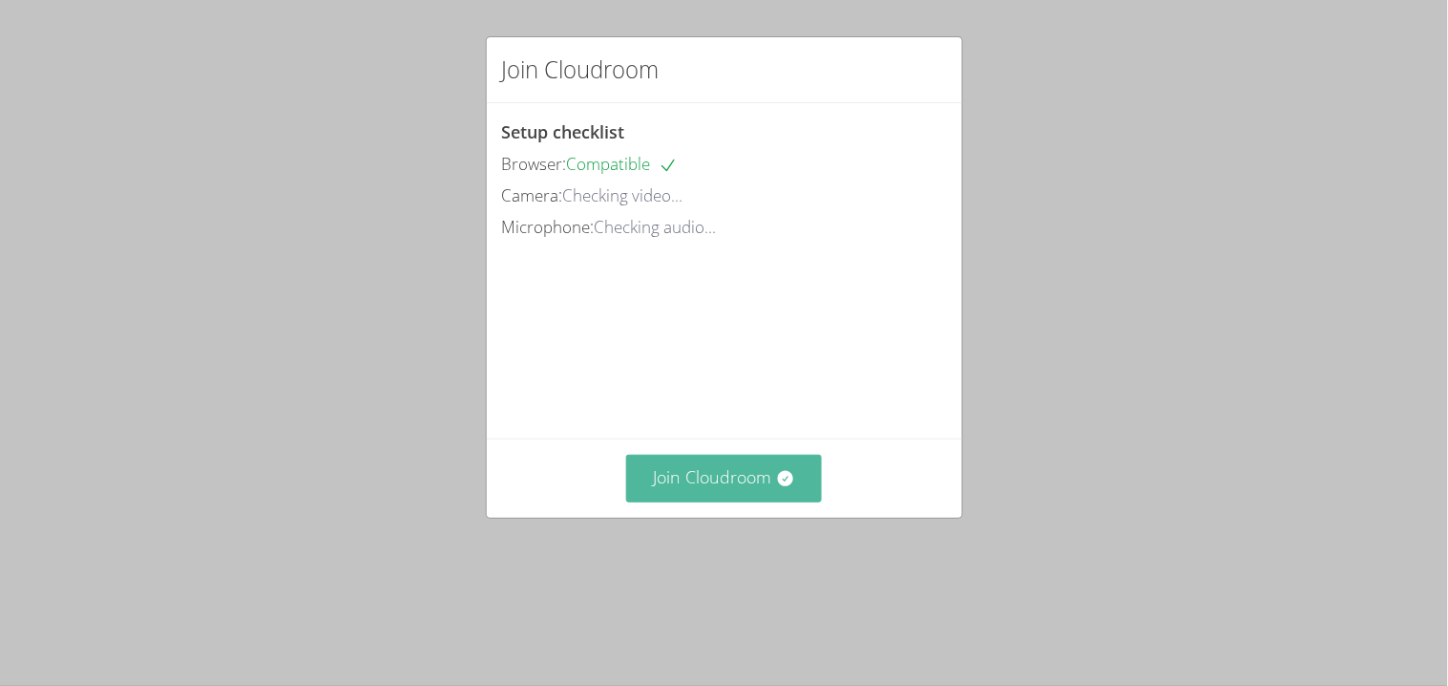
click at [763, 501] on button "Join Cloudroom" at bounding box center [724, 477] width 196 height 47
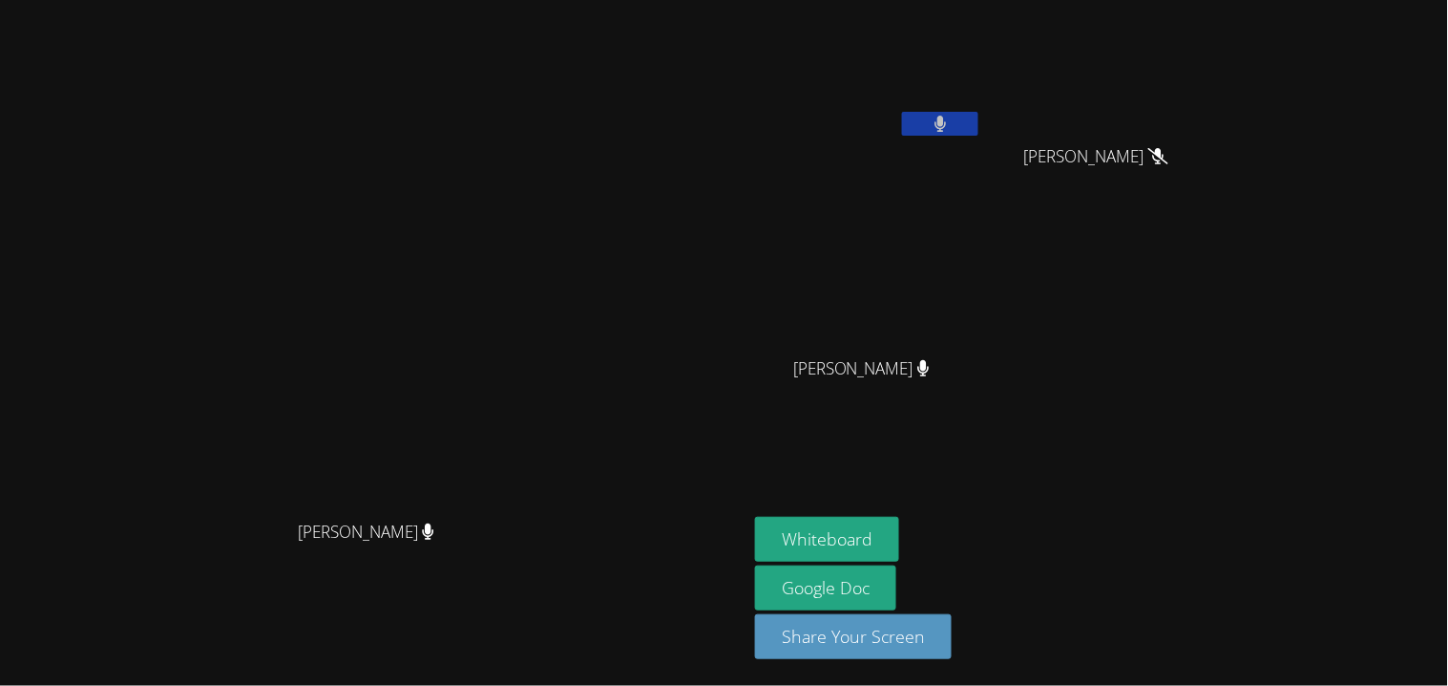
click at [979, 128] on button at bounding box center [940, 124] width 76 height 24
click at [951, 126] on icon at bounding box center [941, 124] width 20 height 16
click at [946, 126] on icon at bounding box center [940, 124] width 11 height 16
click at [902, 112] on button at bounding box center [940, 124] width 76 height 24
click at [979, 129] on button at bounding box center [940, 124] width 76 height 24
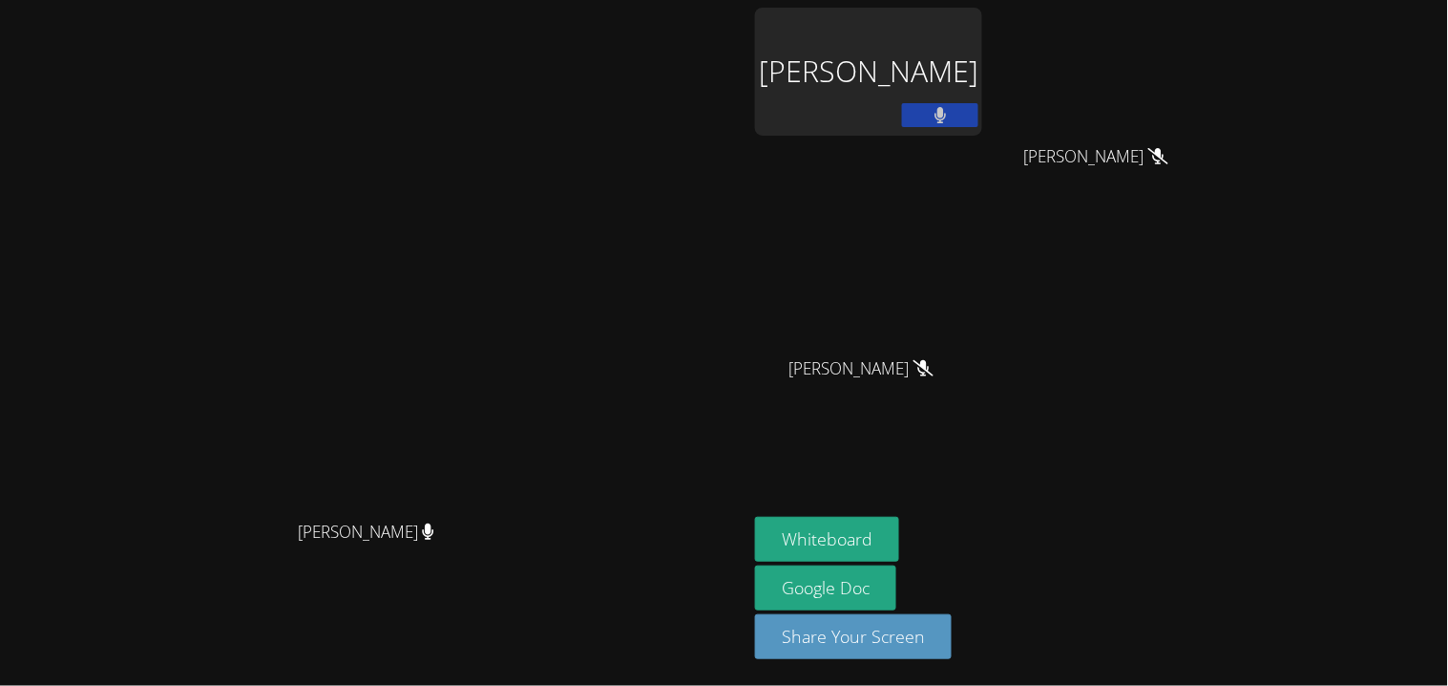
click at [979, 116] on button at bounding box center [940, 115] width 76 height 24
click at [902, 103] on button at bounding box center [940, 115] width 76 height 24
click at [979, 107] on button at bounding box center [940, 115] width 76 height 24
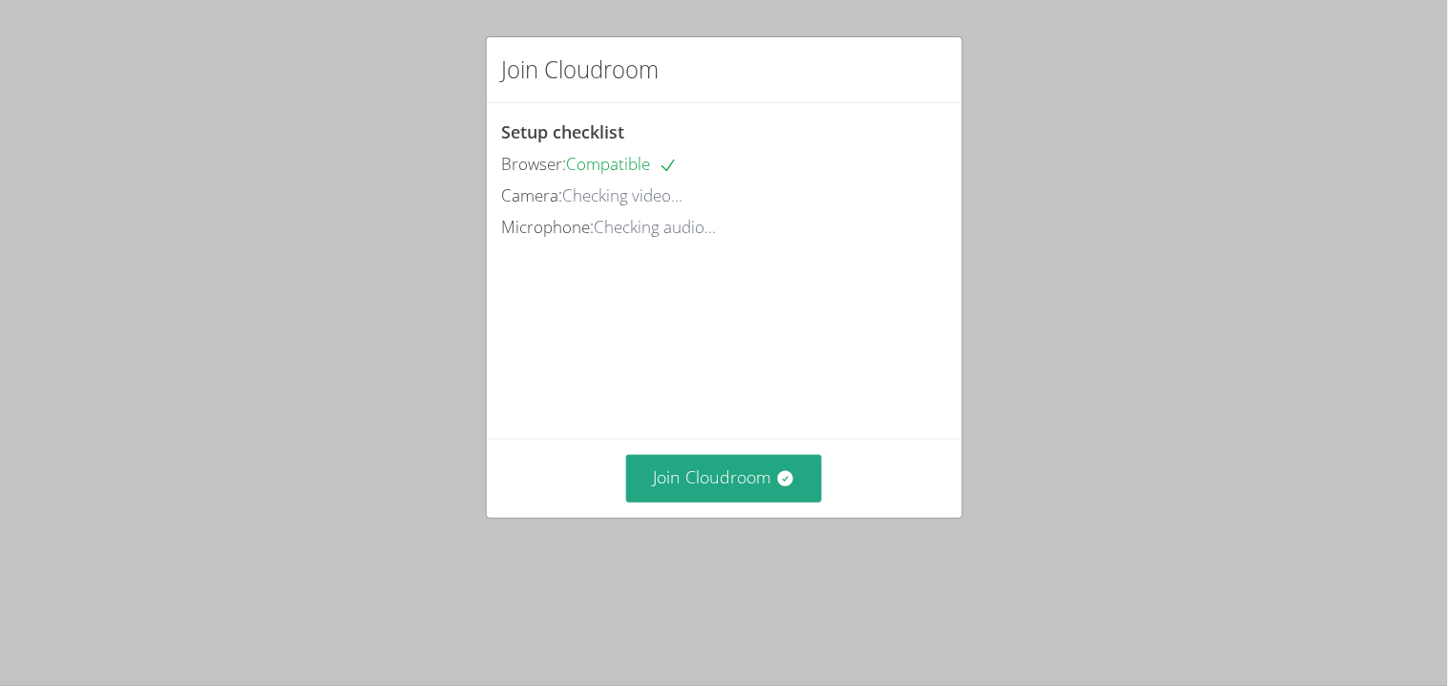
click at [623, 501] on div "Join Cloudroom" at bounding box center [724, 477] width 445 height 47
click at [685, 501] on button "Join Cloudroom" at bounding box center [724, 477] width 196 height 47
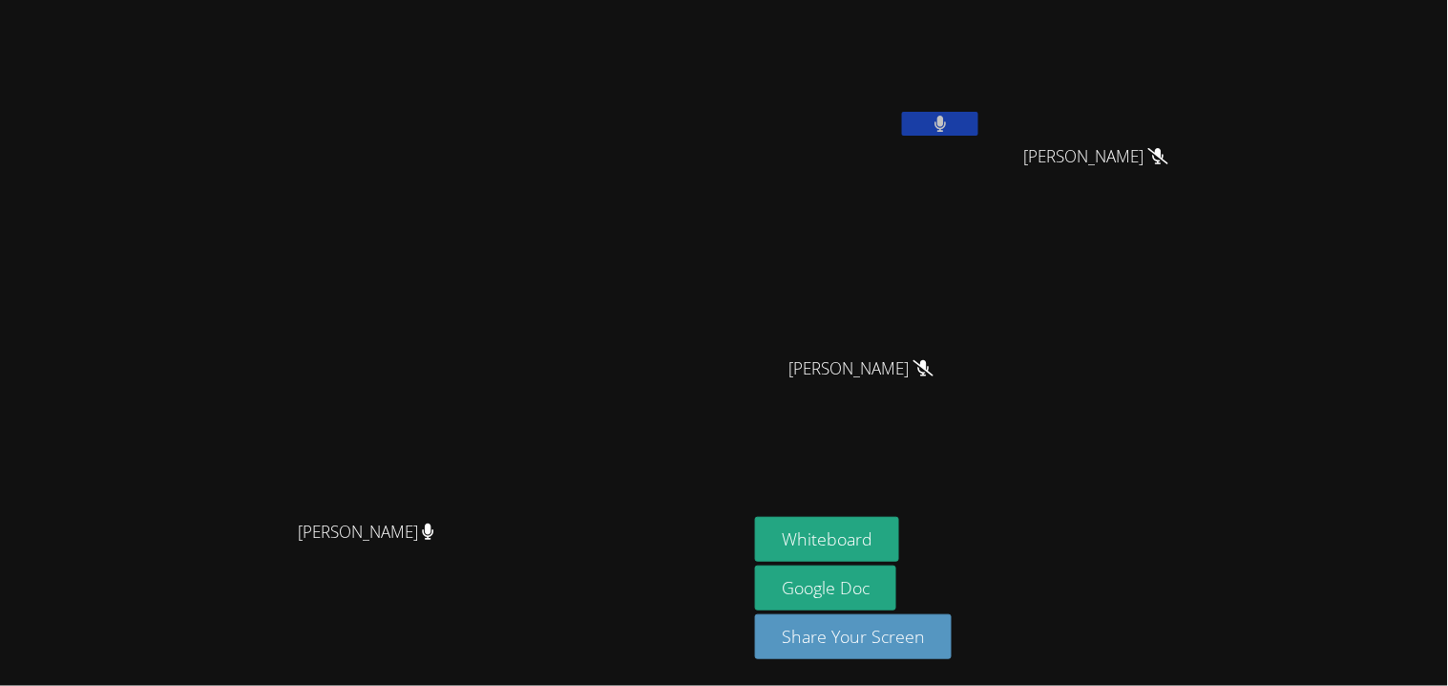
click at [979, 116] on button at bounding box center [940, 124] width 76 height 24
click at [449, 420] on video at bounding box center [374, 304] width 286 height 412
